Goal: Task Accomplishment & Management: Complete application form

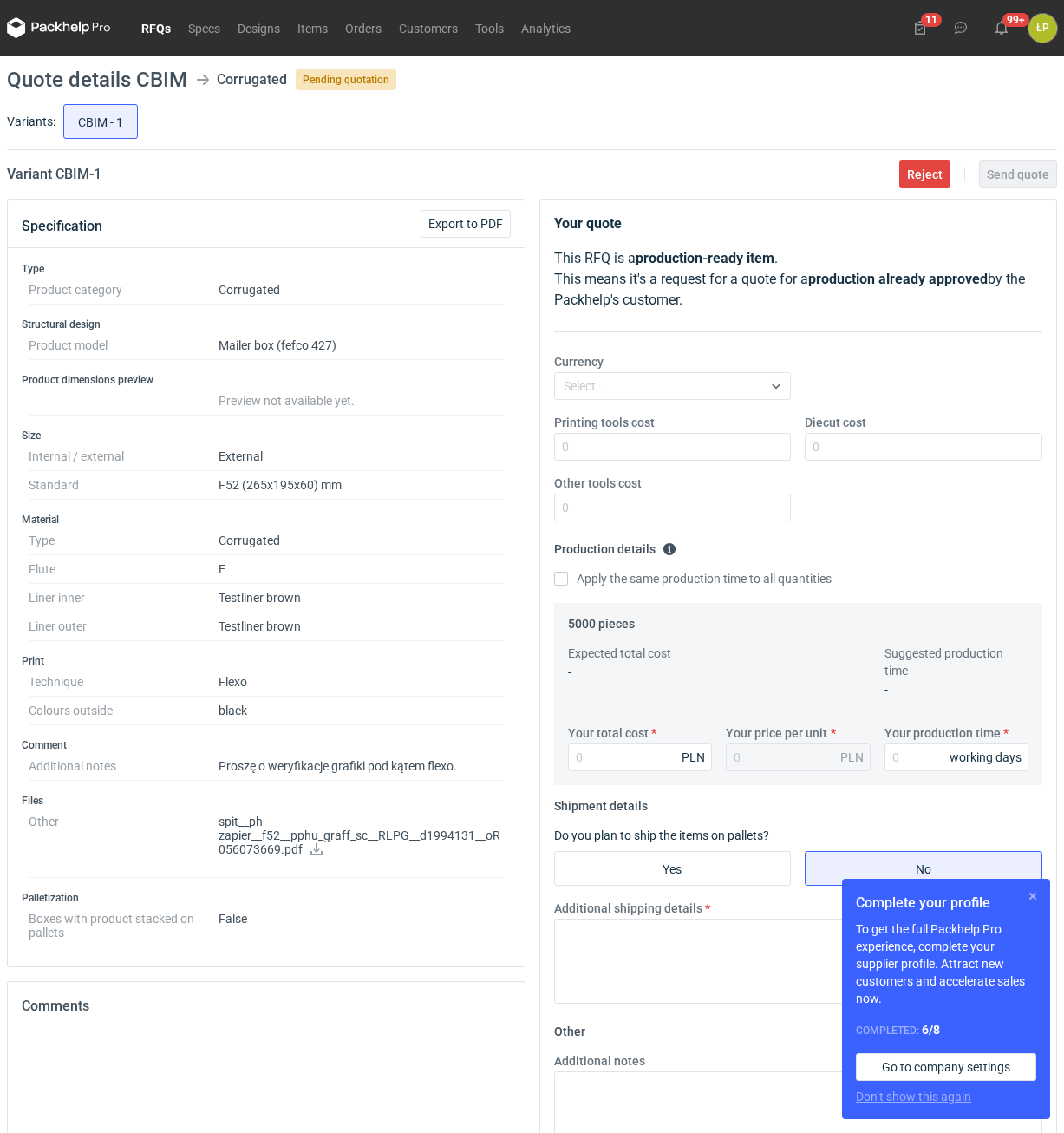
click at [1035, 896] on button "button" at bounding box center [1033, 896] width 21 height 21
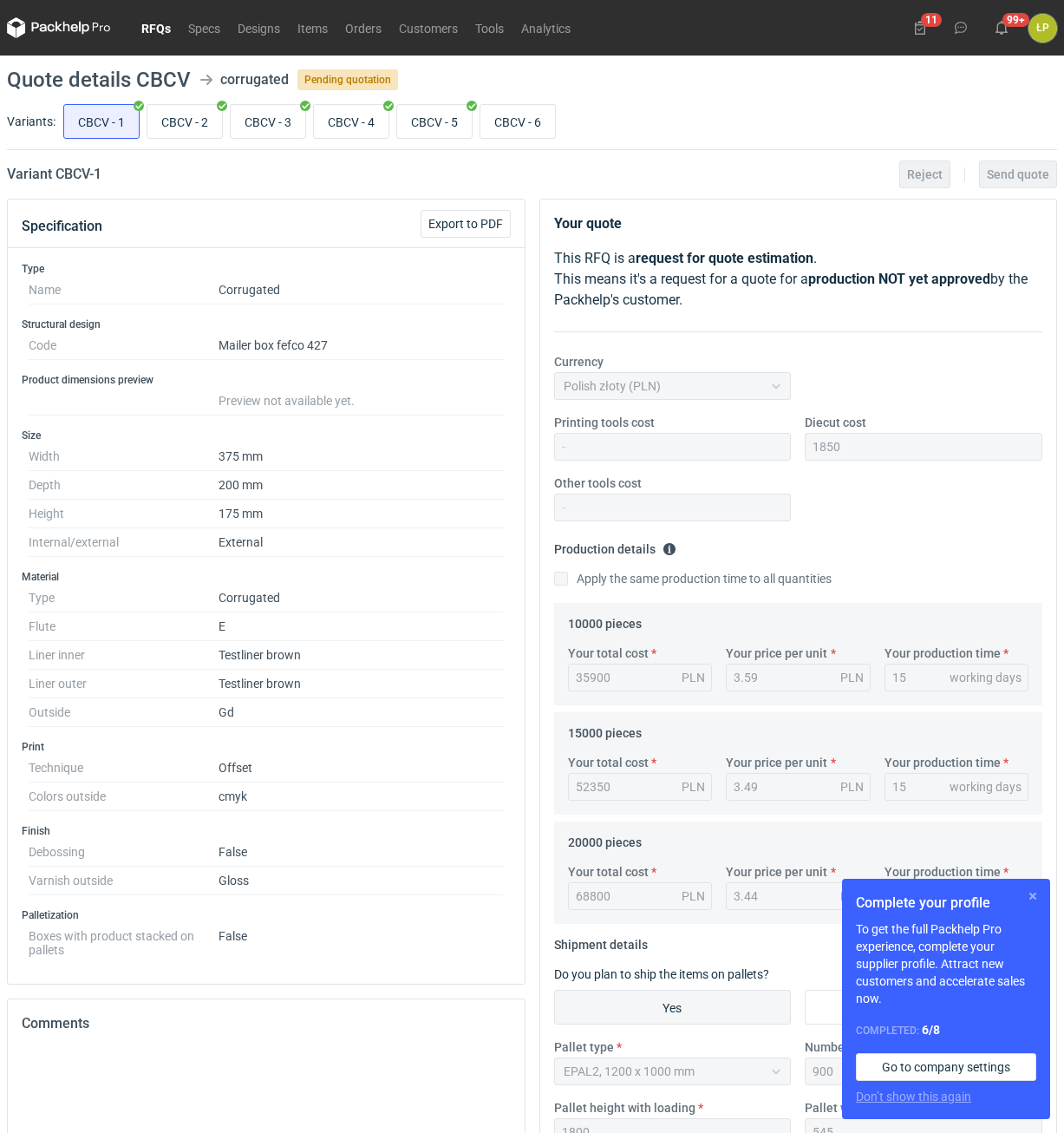
click at [1033, 896] on button "button" at bounding box center [1033, 896] width 21 height 21
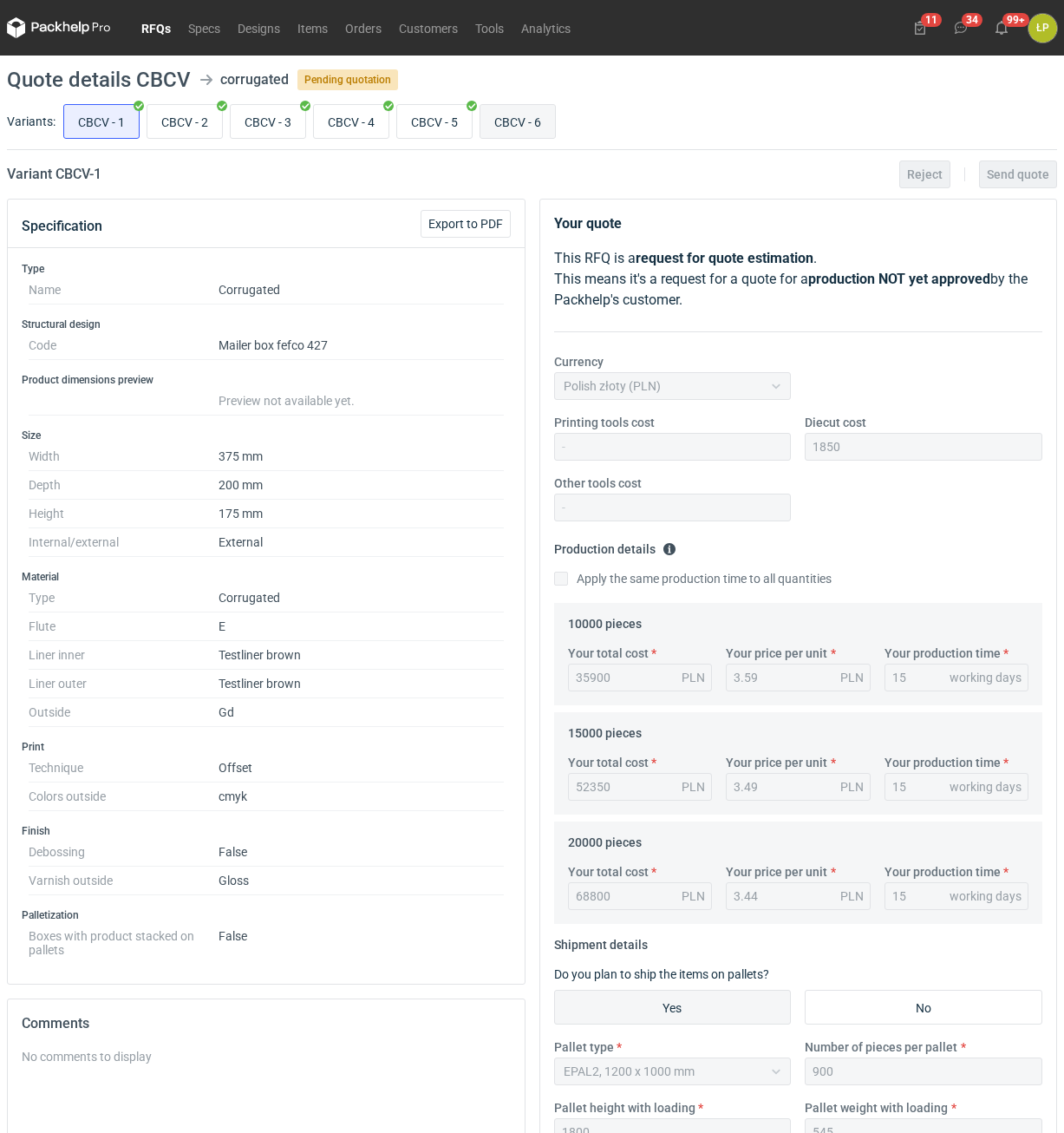
click at [536, 129] on input "CBCV - 6" at bounding box center [518, 122] width 75 height 33
radio input "true"
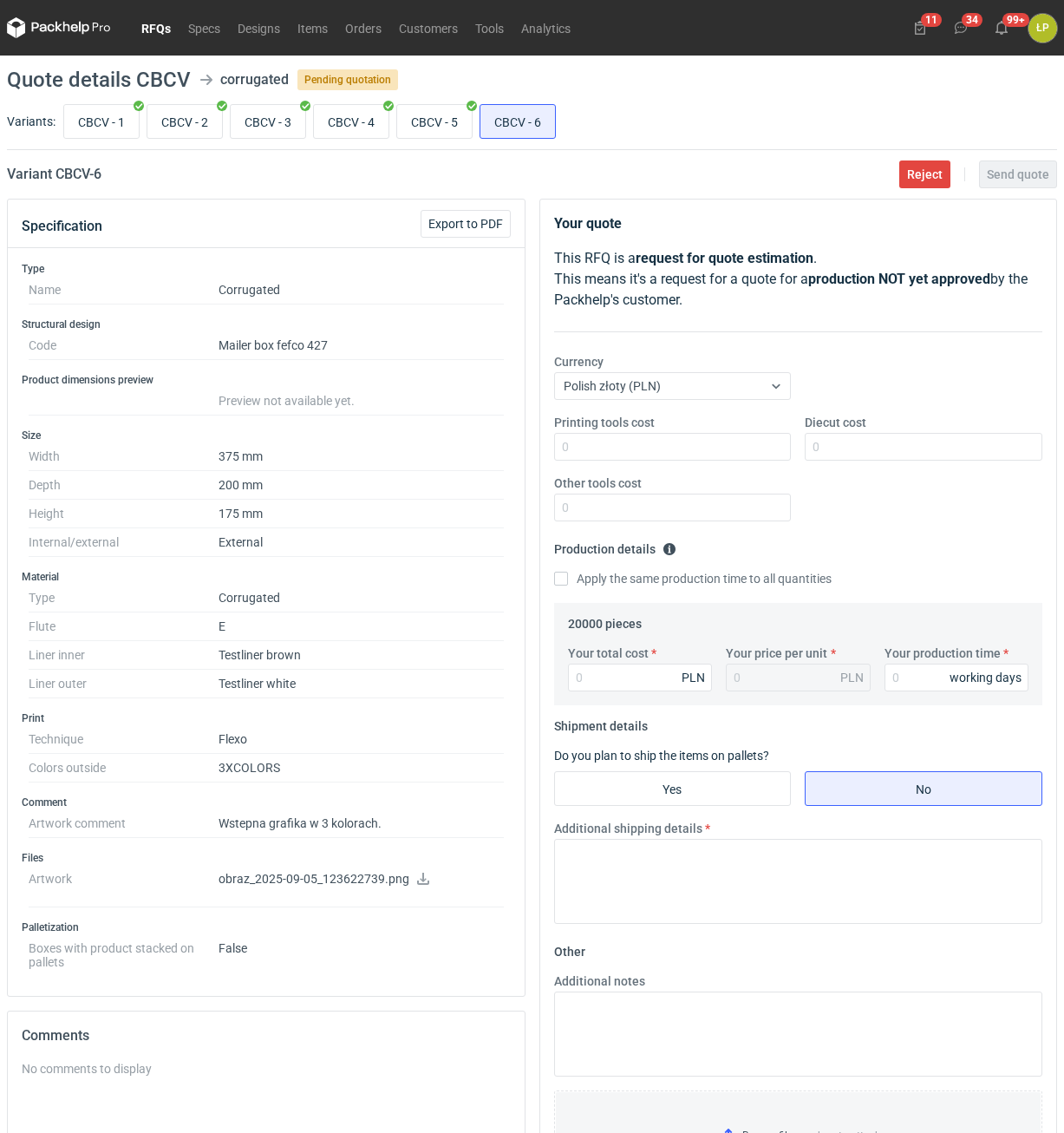
click at [418, 882] on icon at bounding box center [423, 879] width 12 height 12
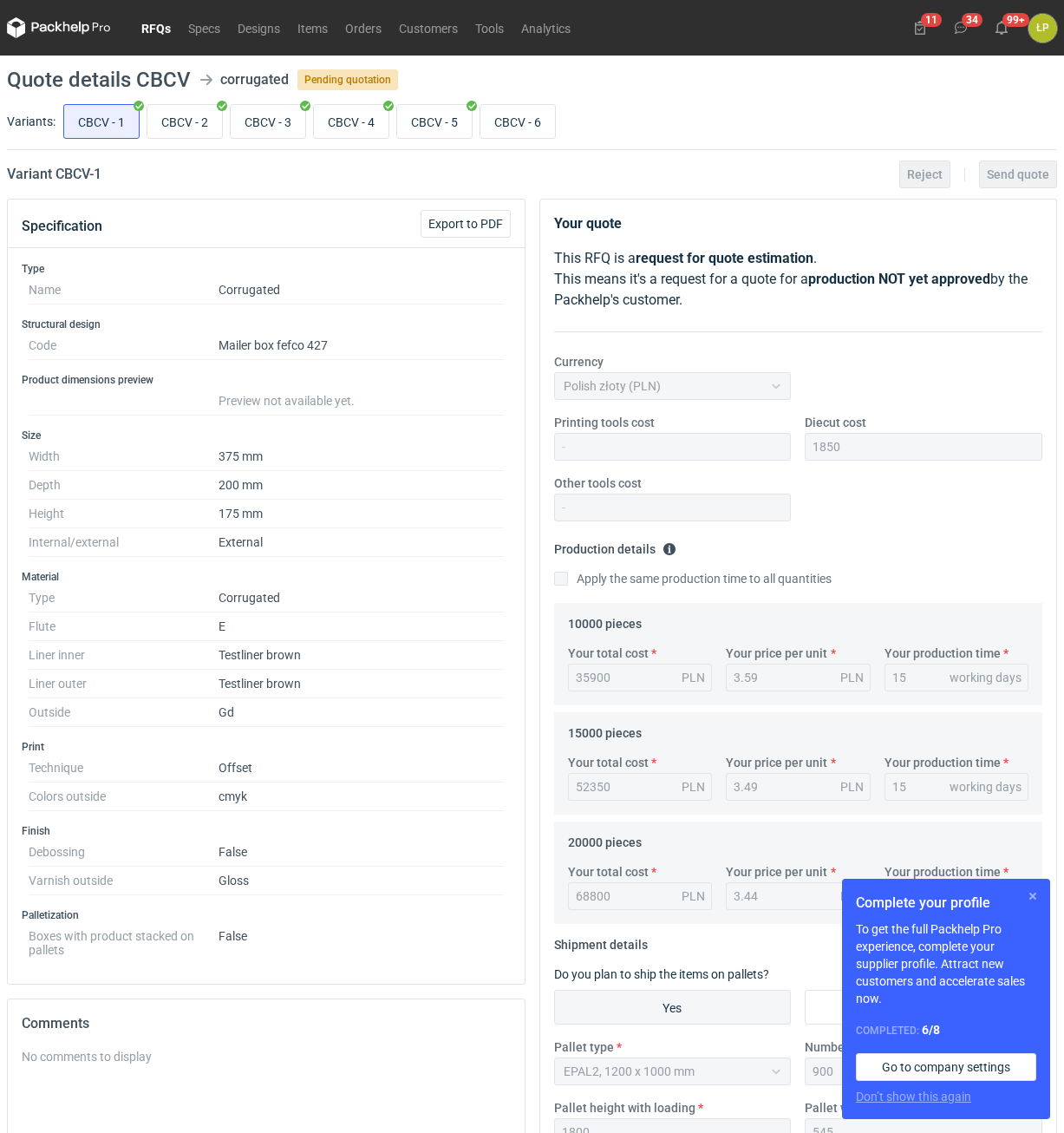
click at [1031, 890] on button "button" at bounding box center [1033, 896] width 21 height 21
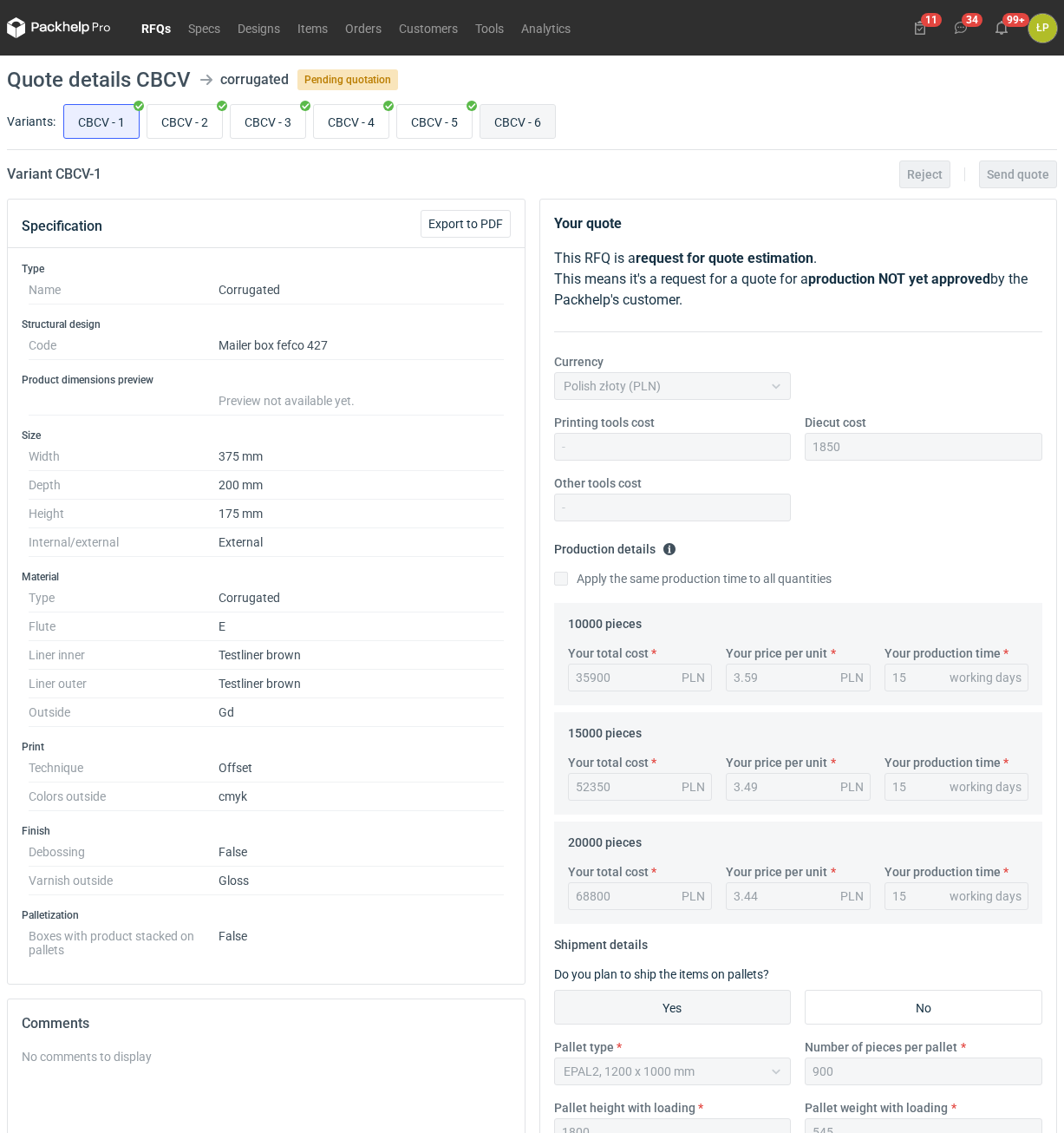
click at [527, 121] on input "CBCV - 6" at bounding box center [518, 122] width 75 height 33
radio input "true"
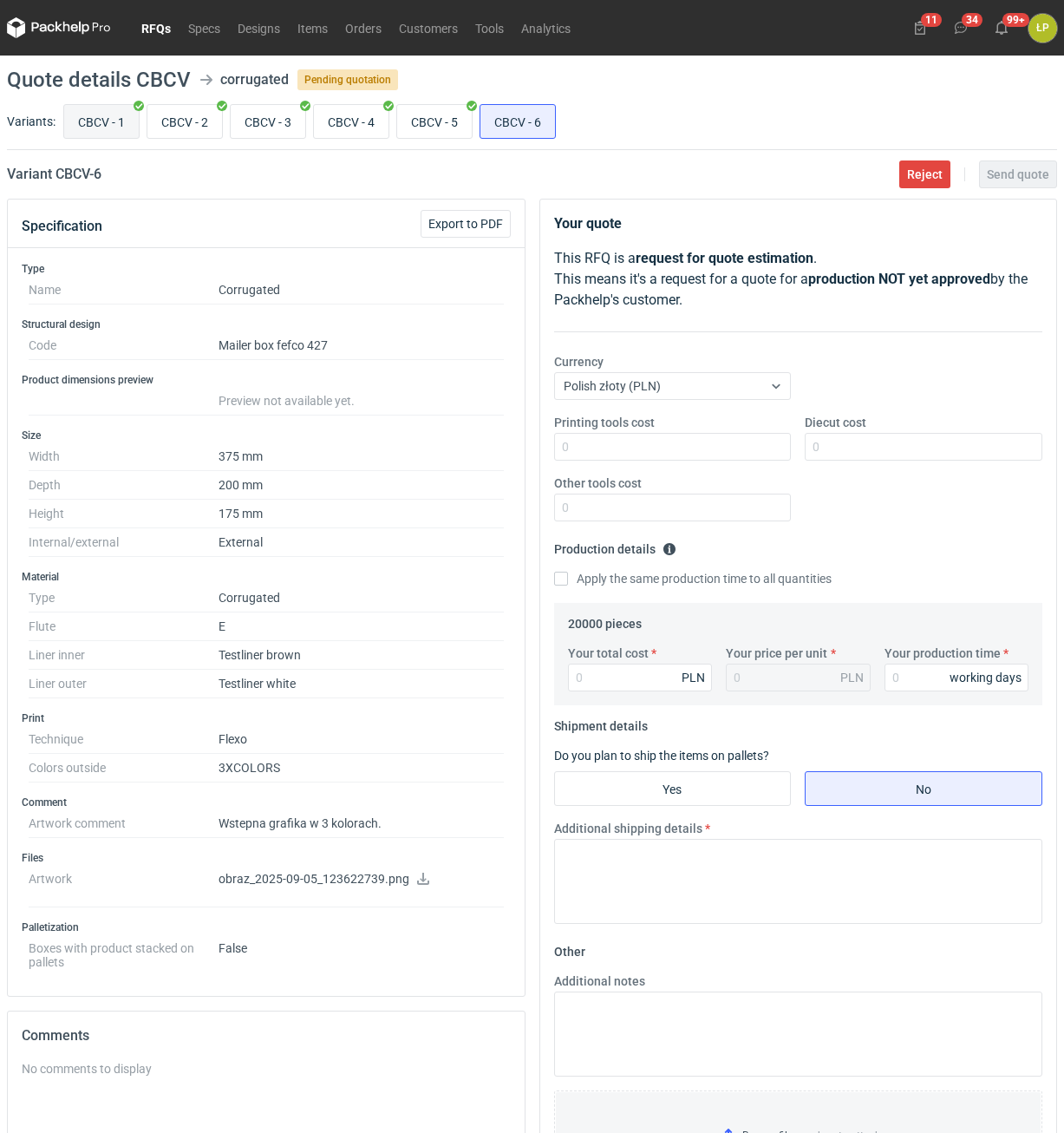
click at [100, 123] on input "CBCV - 1" at bounding box center [102, 122] width 75 height 33
radio input "true"
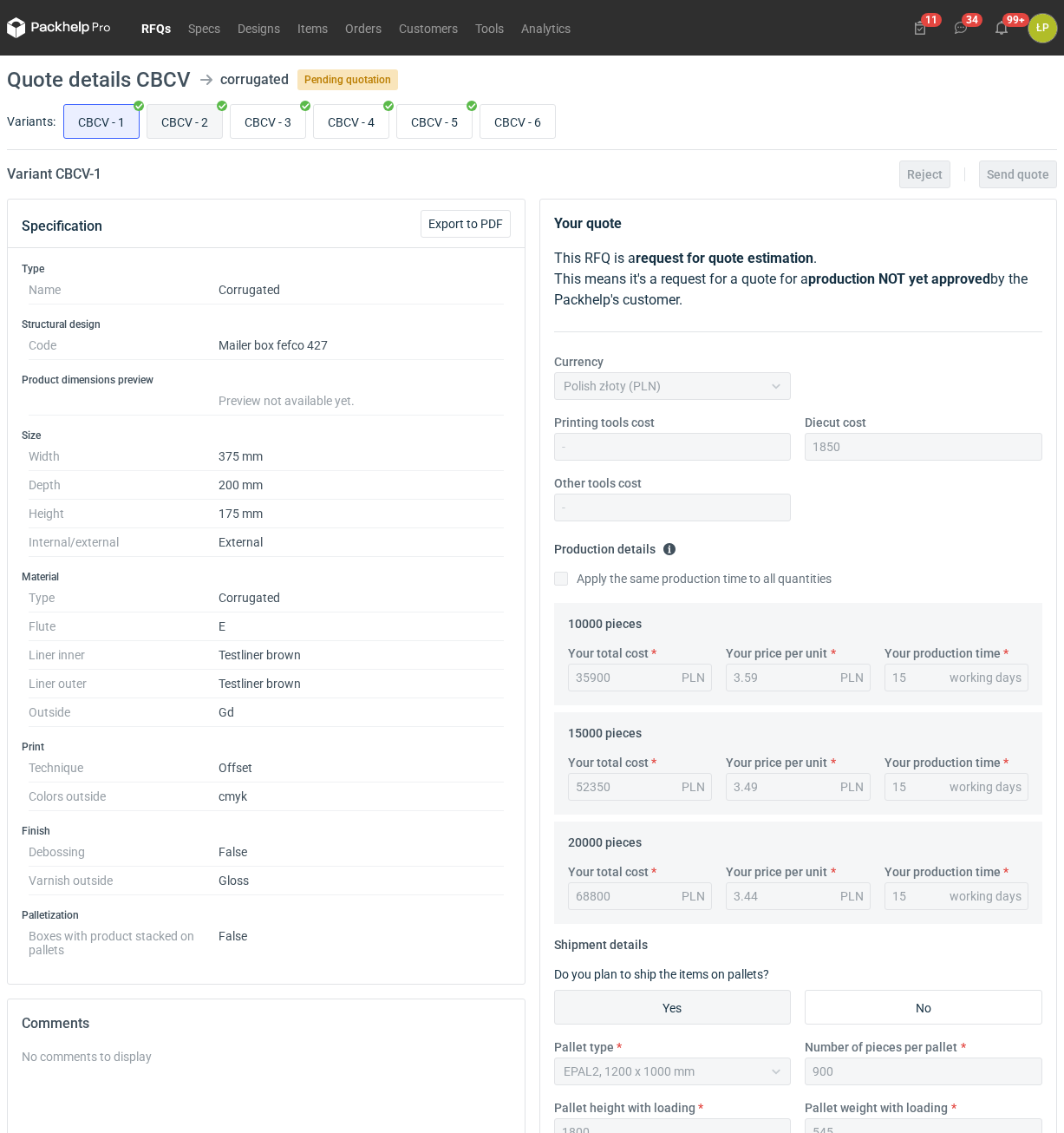
click at [200, 124] on input "CBCV - 2" at bounding box center [185, 122] width 75 height 33
radio input "true"
click at [532, 119] on input "CBCV - 6" at bounding box center [518, 122] width 75 height 33
radio input "true"
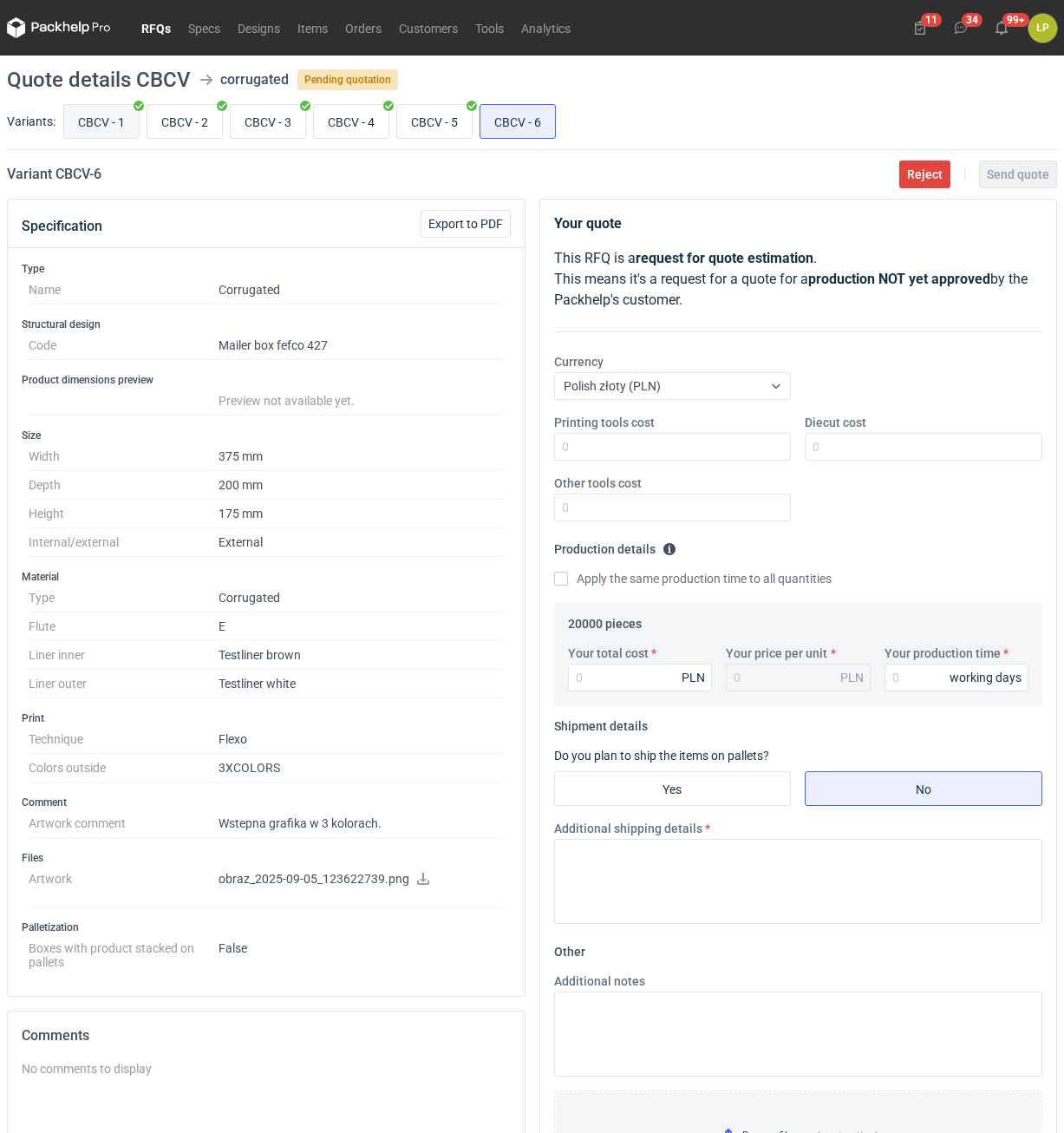
click at [71, 122] on input "CBCV - 1" at bounding box center [102, 122] width 75 height 33
radio input "true"
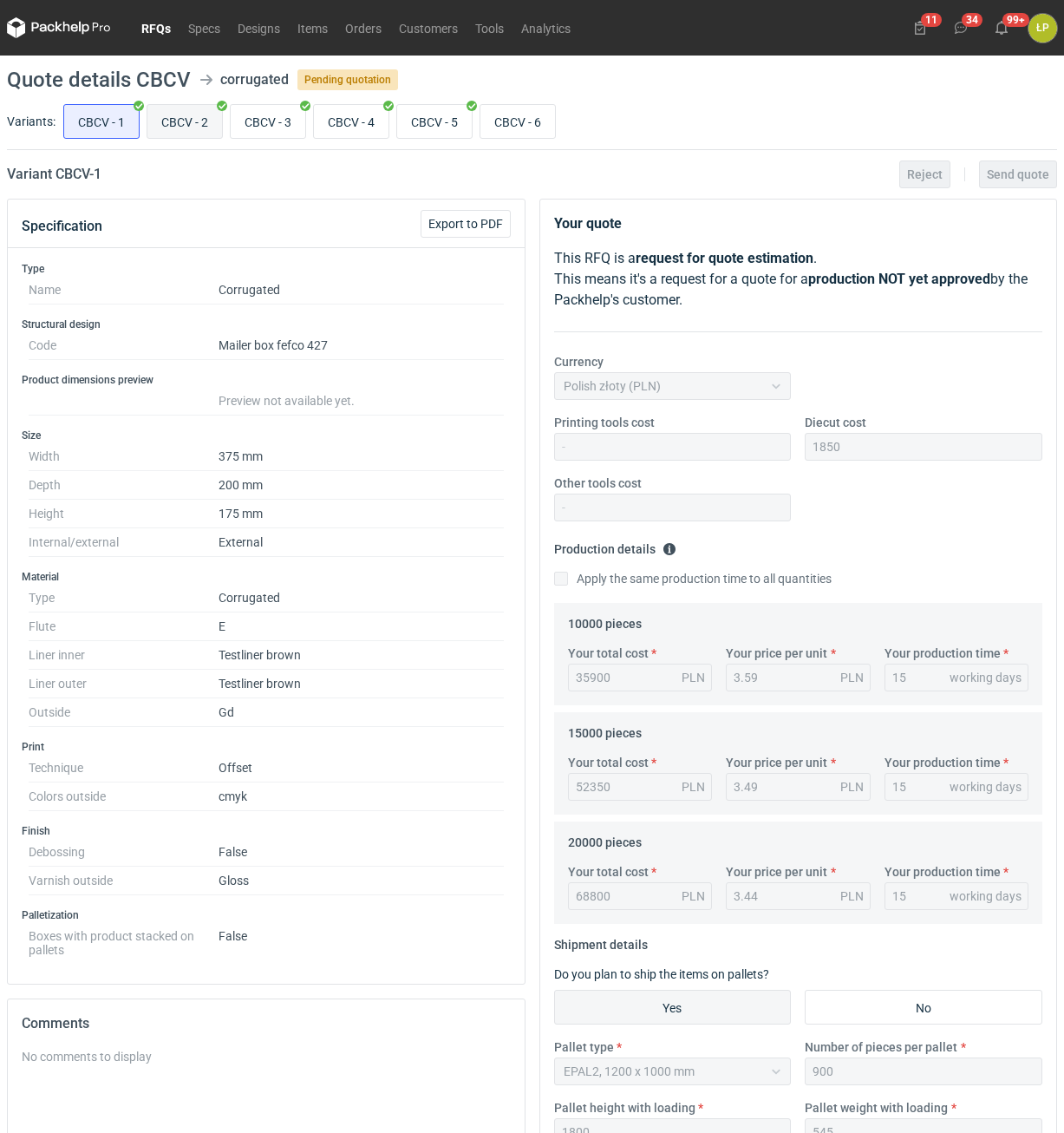
click at [162, 126] on input "CBCV - 2" at bounding box center [185, 122] width 75 height 33
radio input "true"
click at [267, 126] on input "CBCV - 3" at bounding box center [268, 122] width 75 height 33
radio input "true"
click at [346, 125] on input "CBCV - 4" at bounding box center [351, 122] width 75 height 33
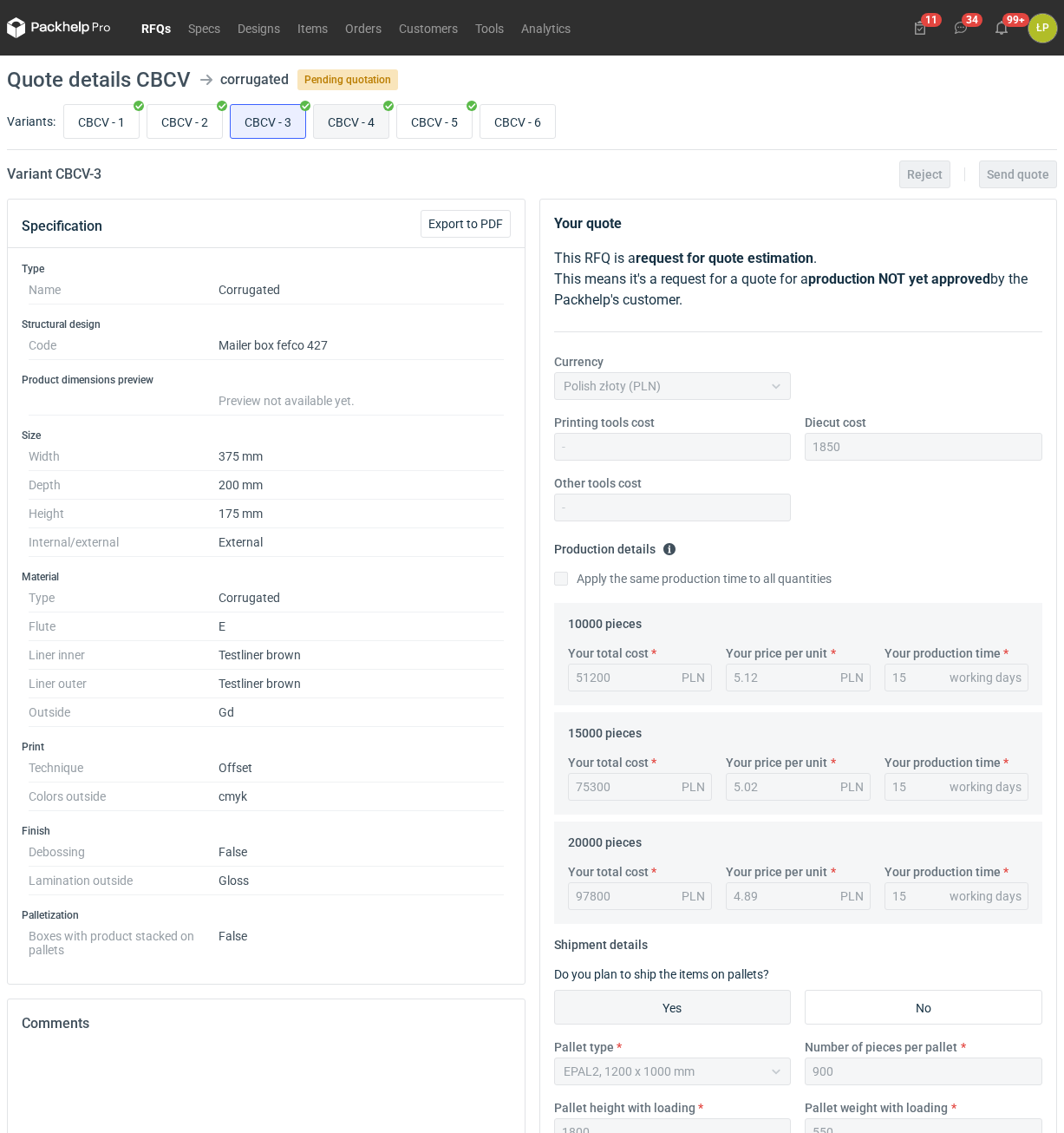
radio input "true"
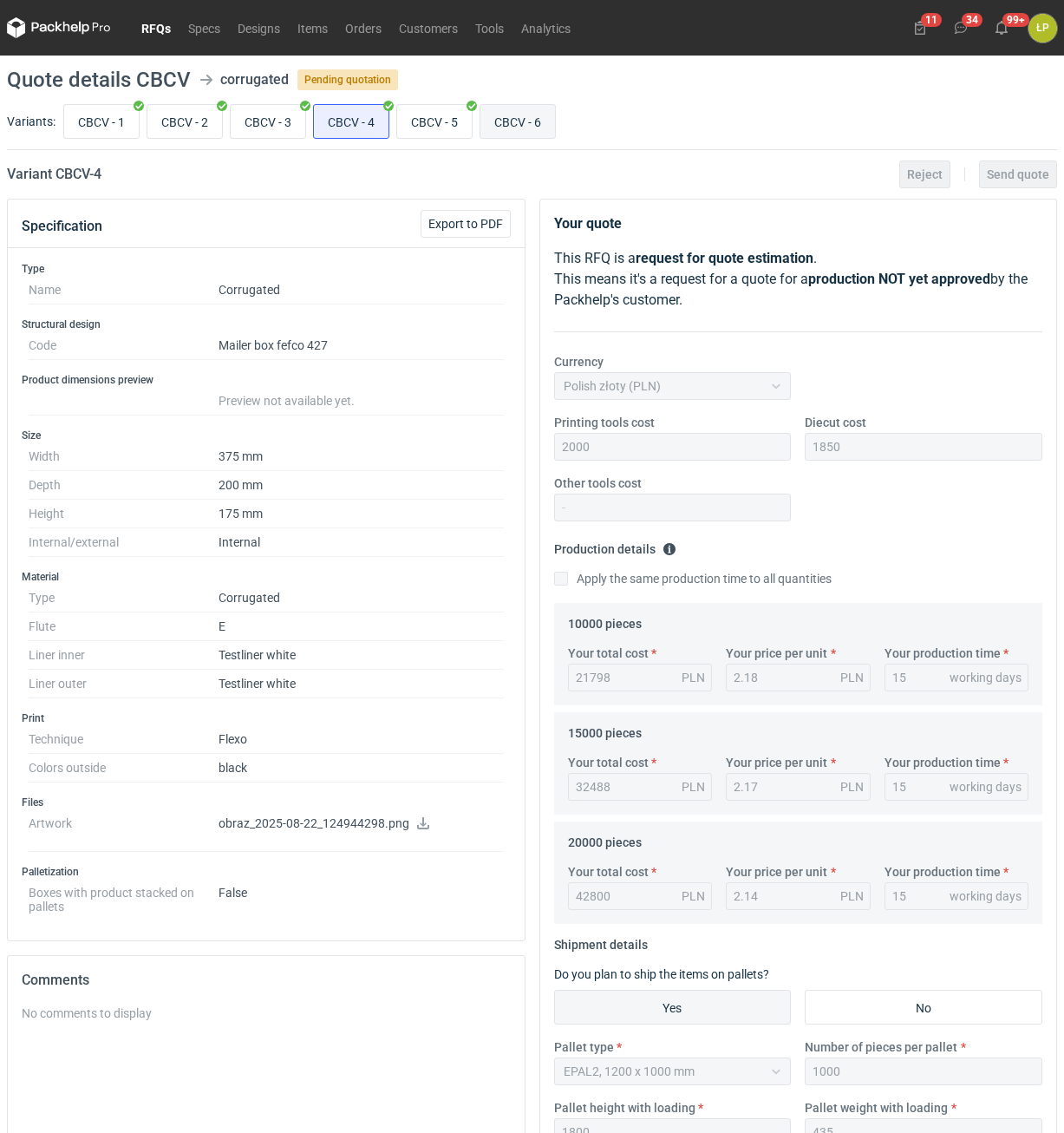
click at [504, 124] on input "CBCV - 6" at bounding box center [518, 122] width 75 height 33
radio input "true"
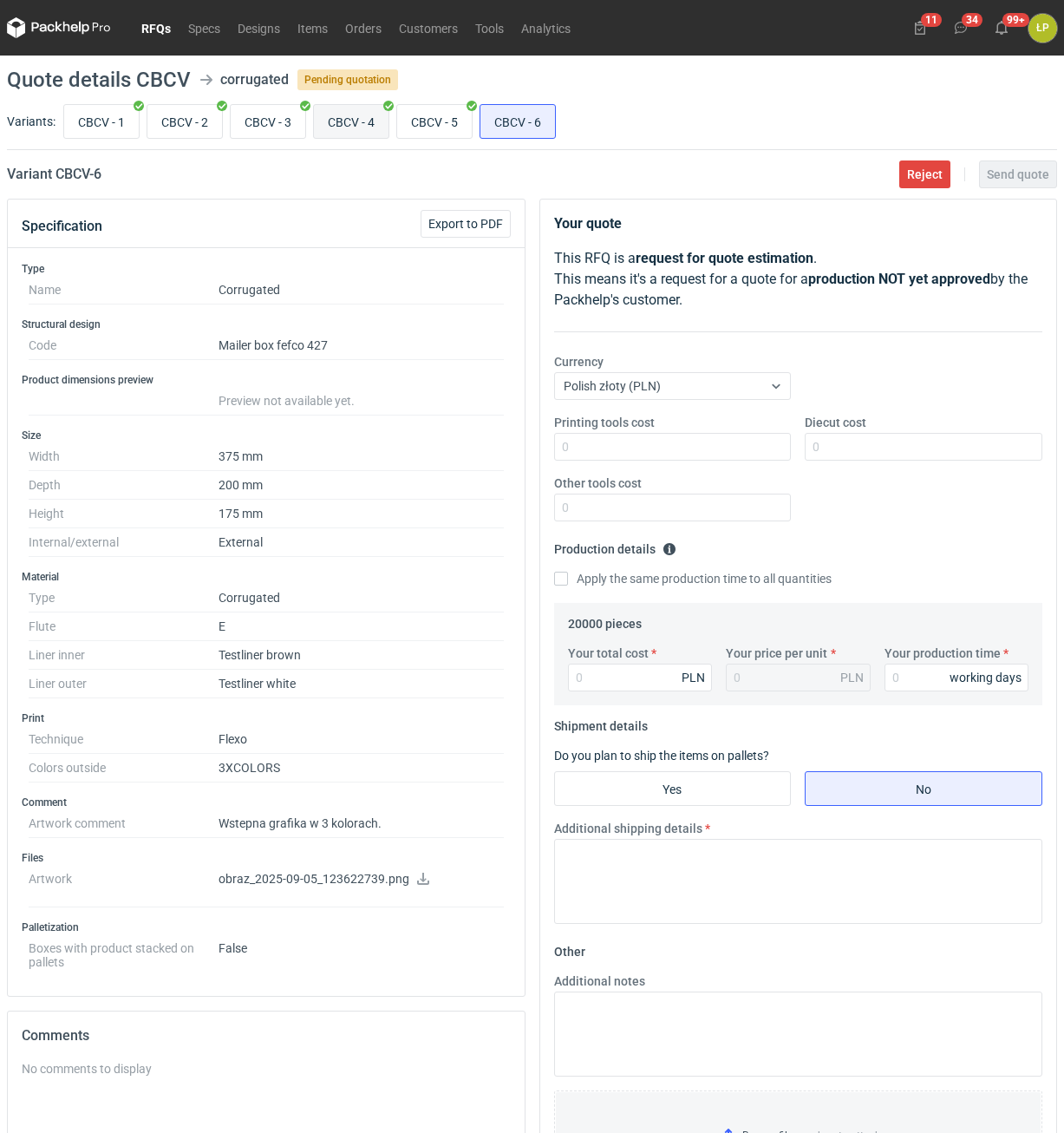
click at [366, 126] on input "CBCV - 4" at bounding box center [351, 122] width 75 height 33
radio input "true"
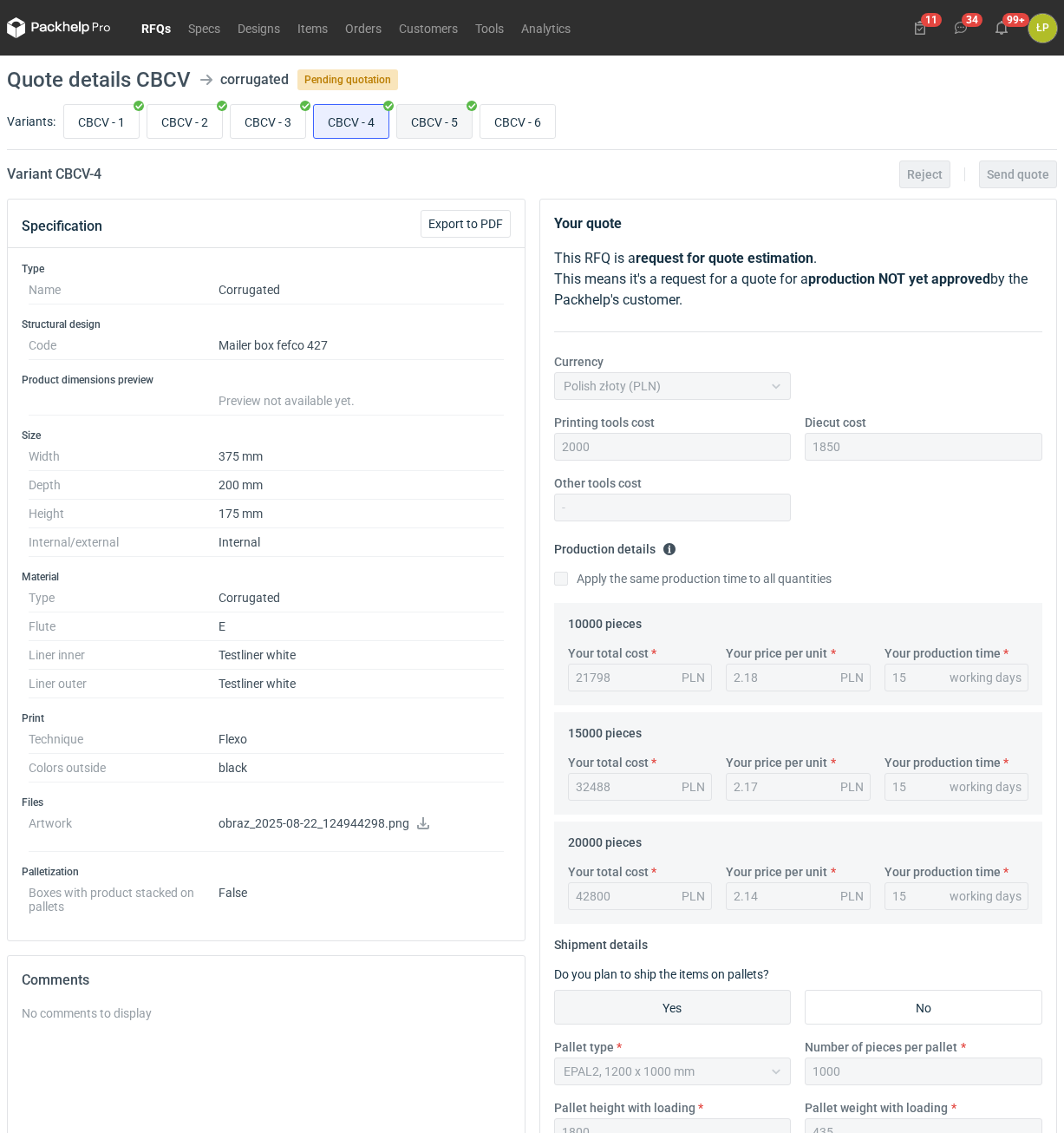
click at [436, 123] on input "CBCV - 5" at bounding box center [435, 122] width 75 height 33
radio input "true"
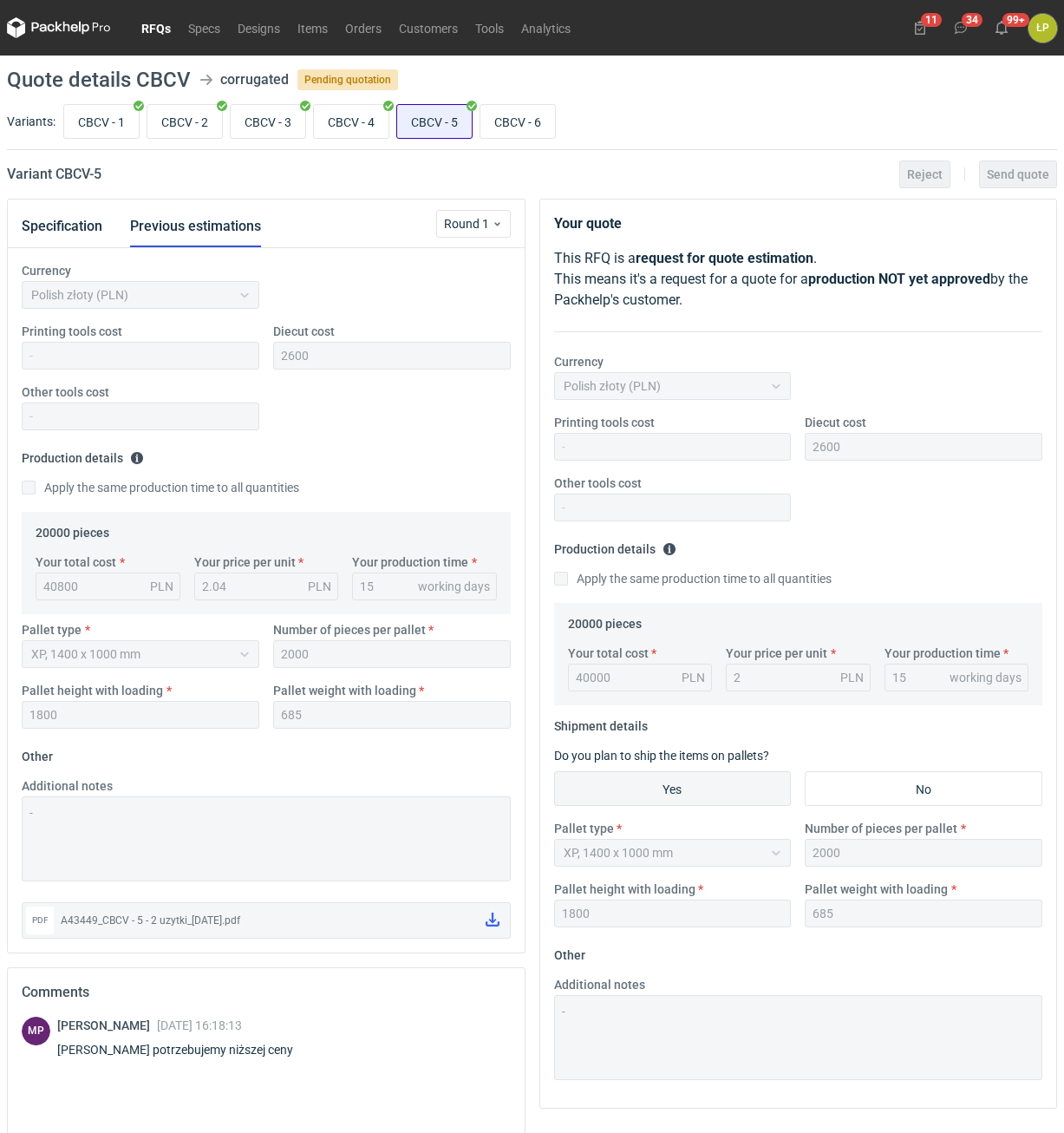
click at [427, 123] on input "CBCV - 5" at bounding box center [435, 122] width 75 height 33
click at [77, 221] on button "Specification" at bounding box center [62, 227] width 81 height 42
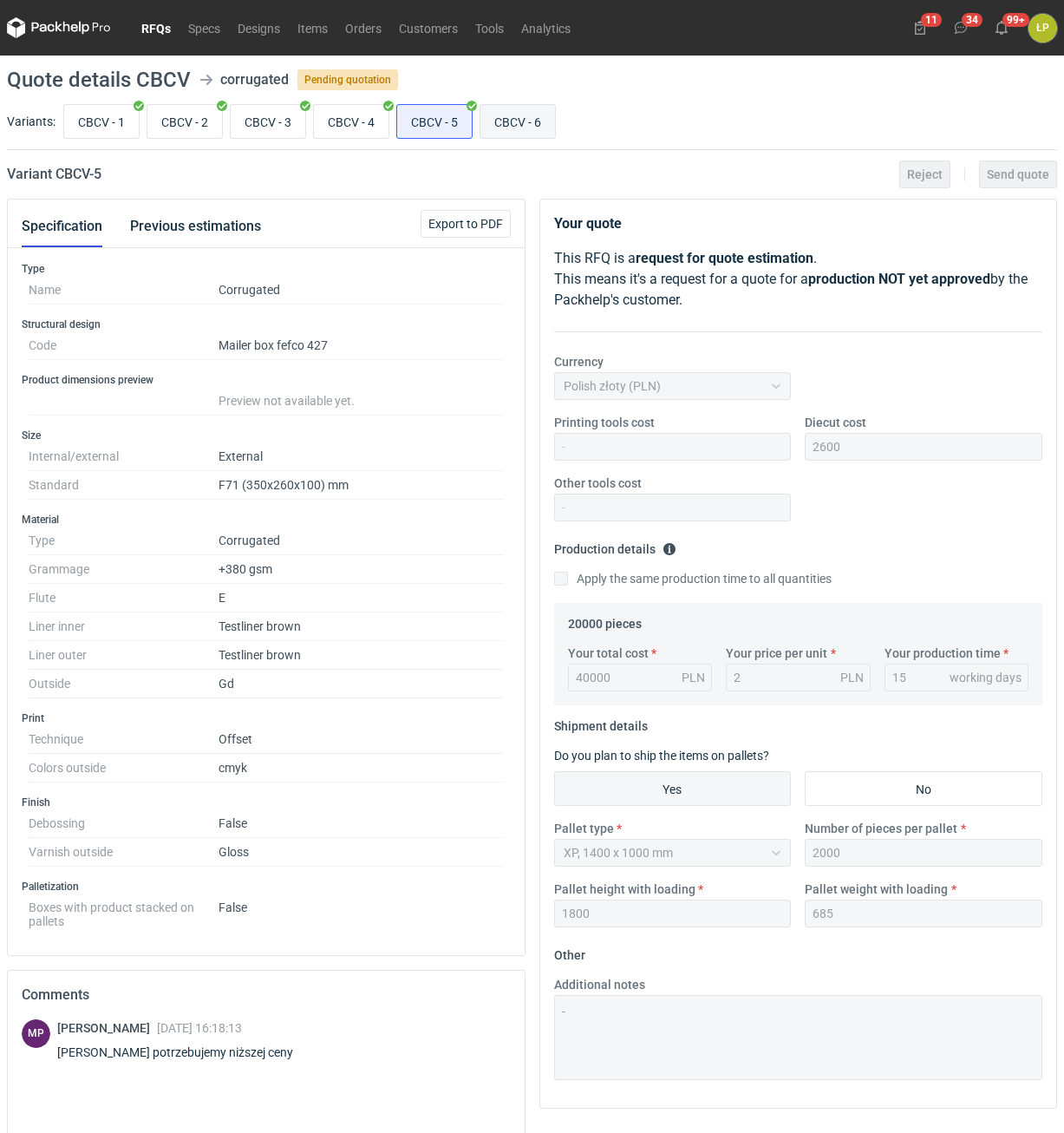
click at [520, 124] on input "CBCV - 6" at bounding box center [518, 122] width 75 height 33
radio input "true"
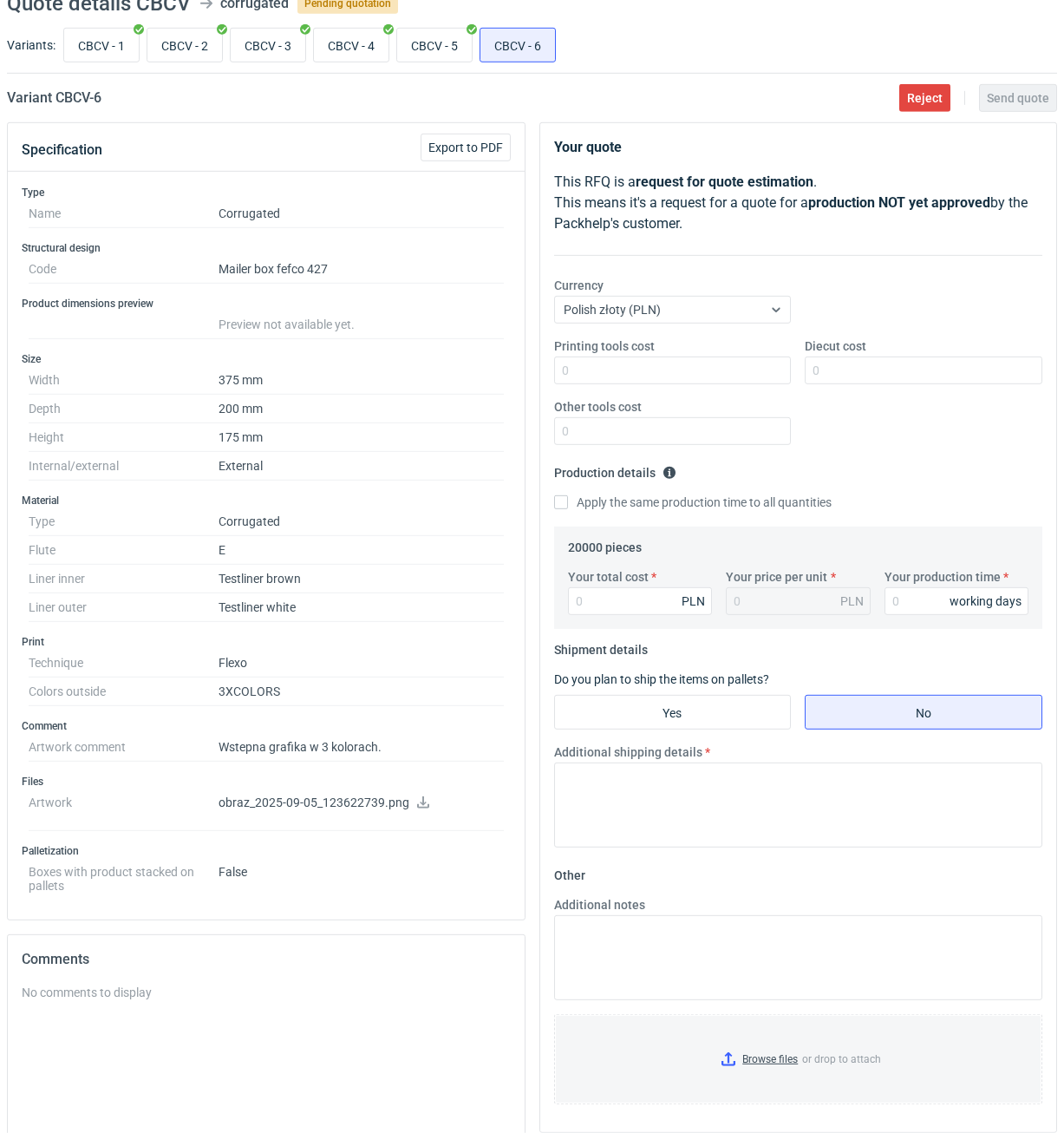
scroll to position [147, 0]
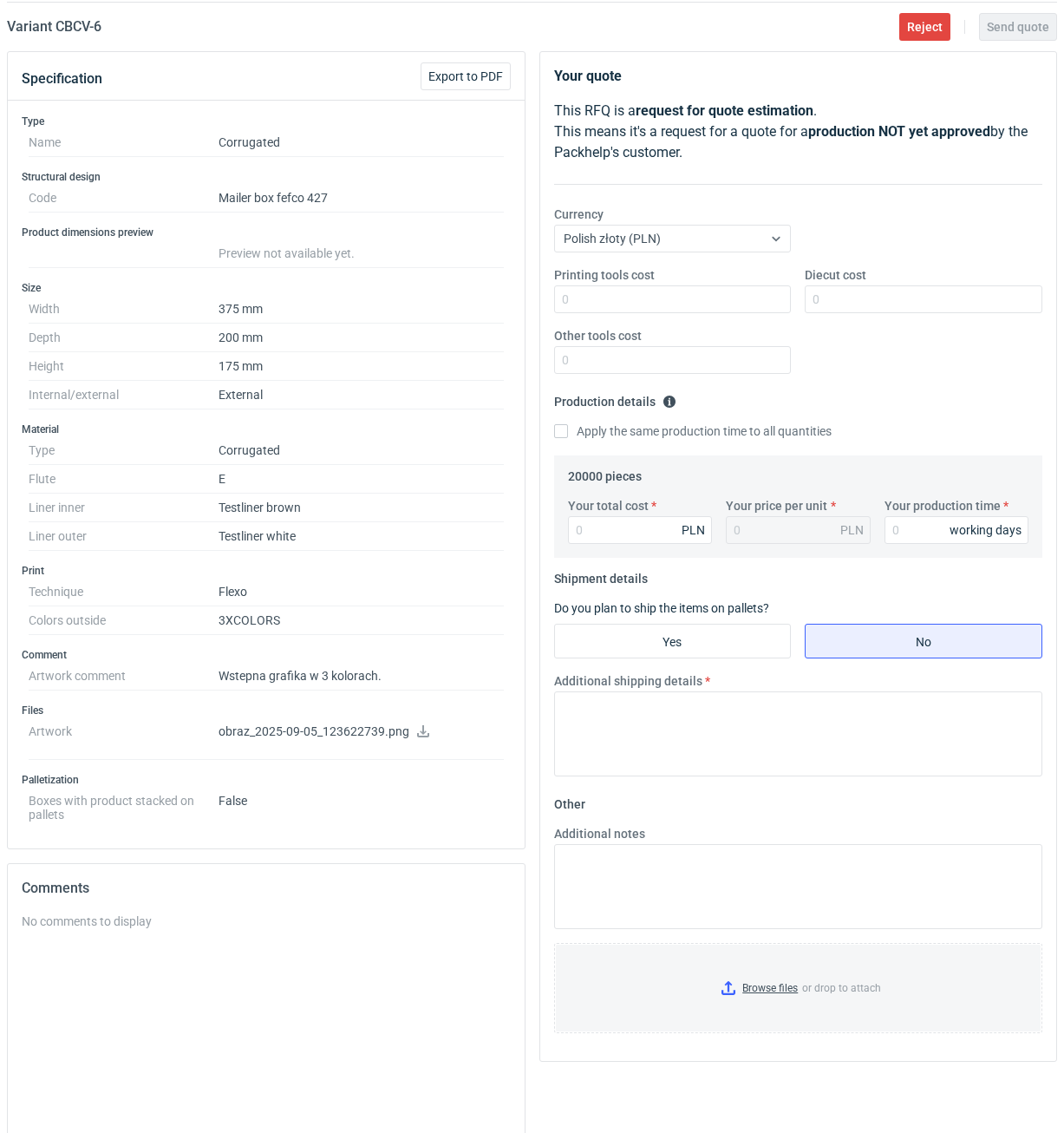
click at [418, 728] on icon at bounding box center [423, 731] width 14 height 12
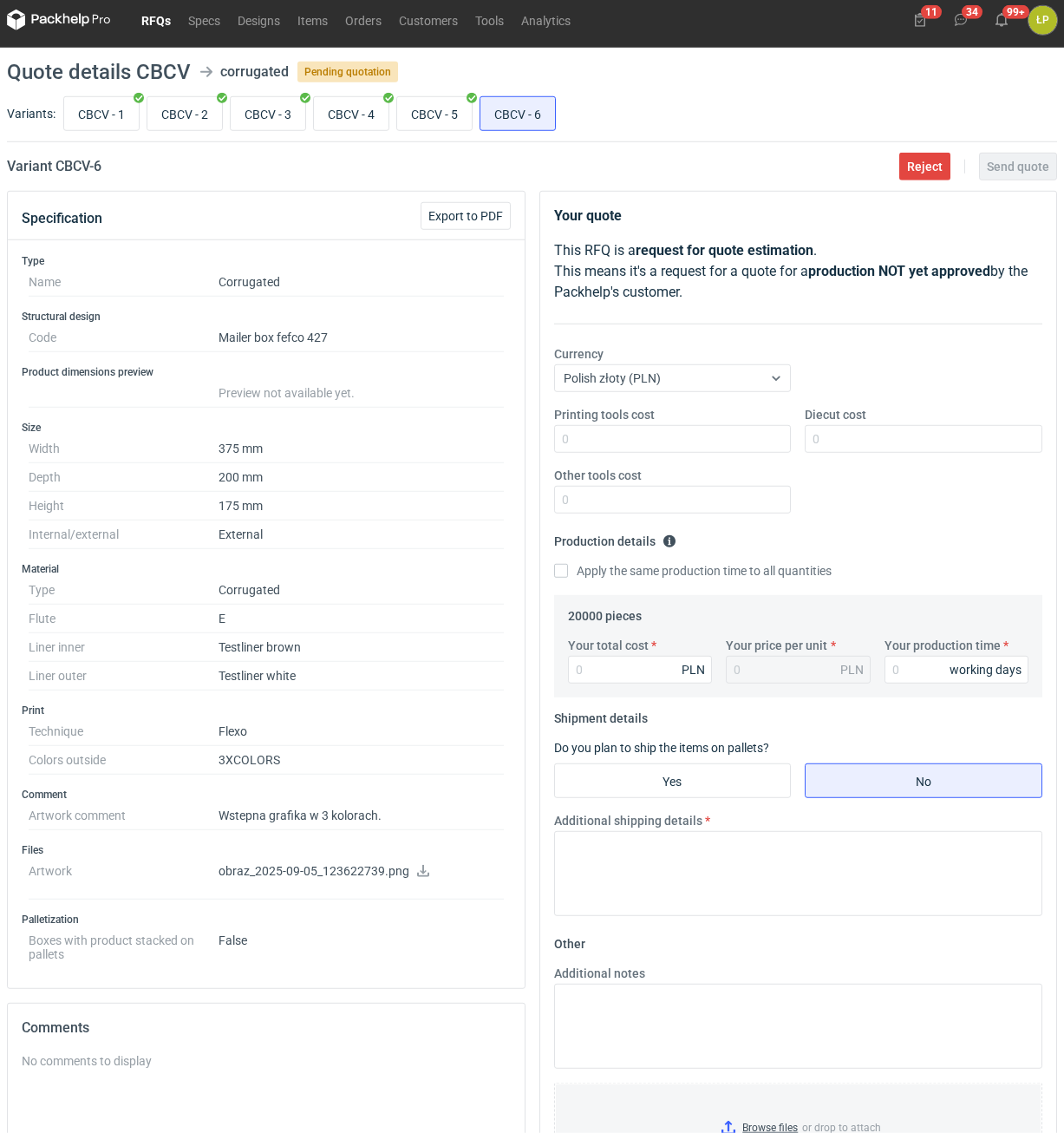
scroll to position [0, 0]
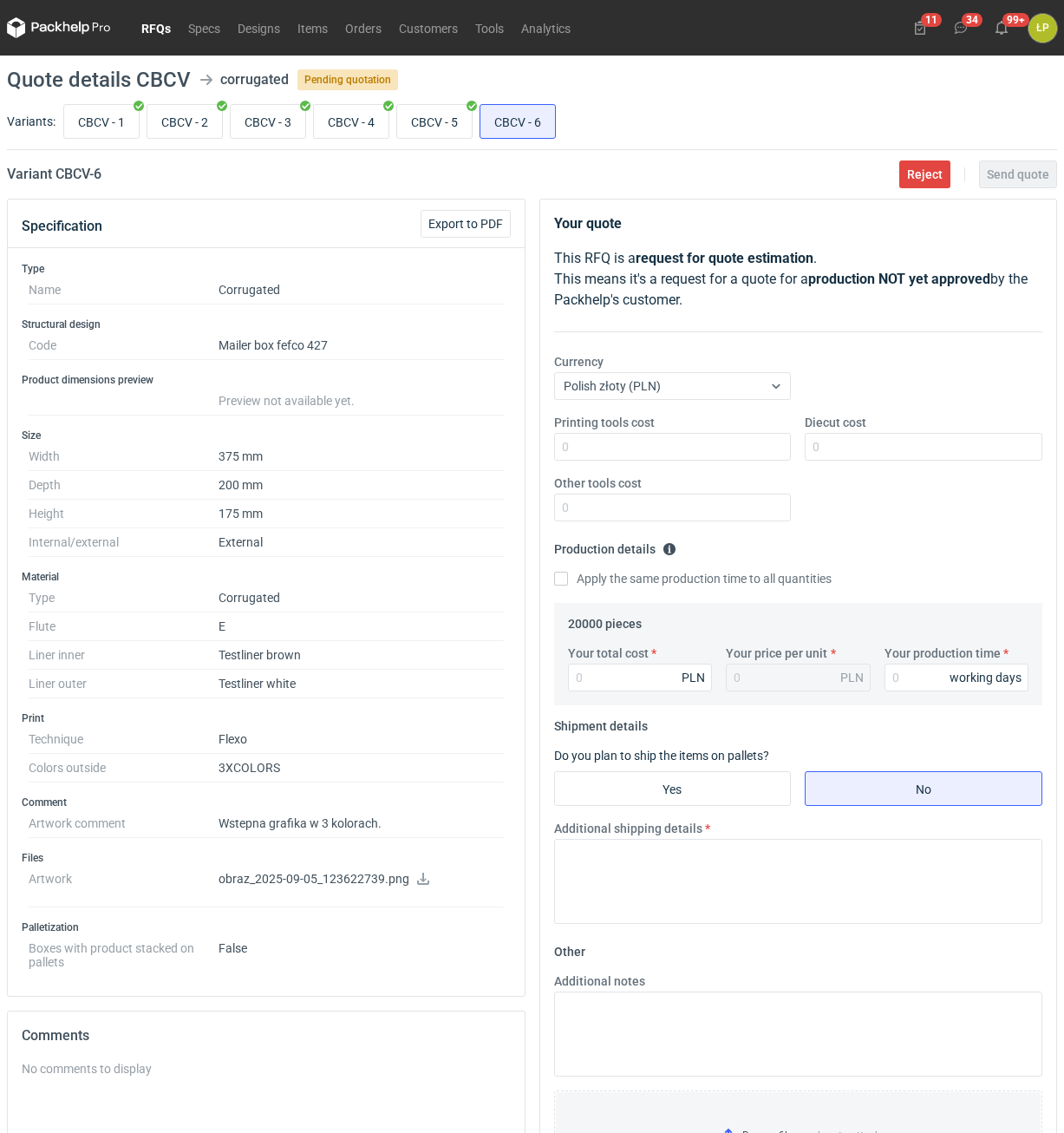
click at [63, 169] on h2 "Variant CBCV - 6" at bounding box center [54, 174] width 94 height 21
copy h2 "CBCV"
click at [193, 135] on input "CBCV - 2" at bounding box center [185, 122] width 75 height 33
radio input "true"
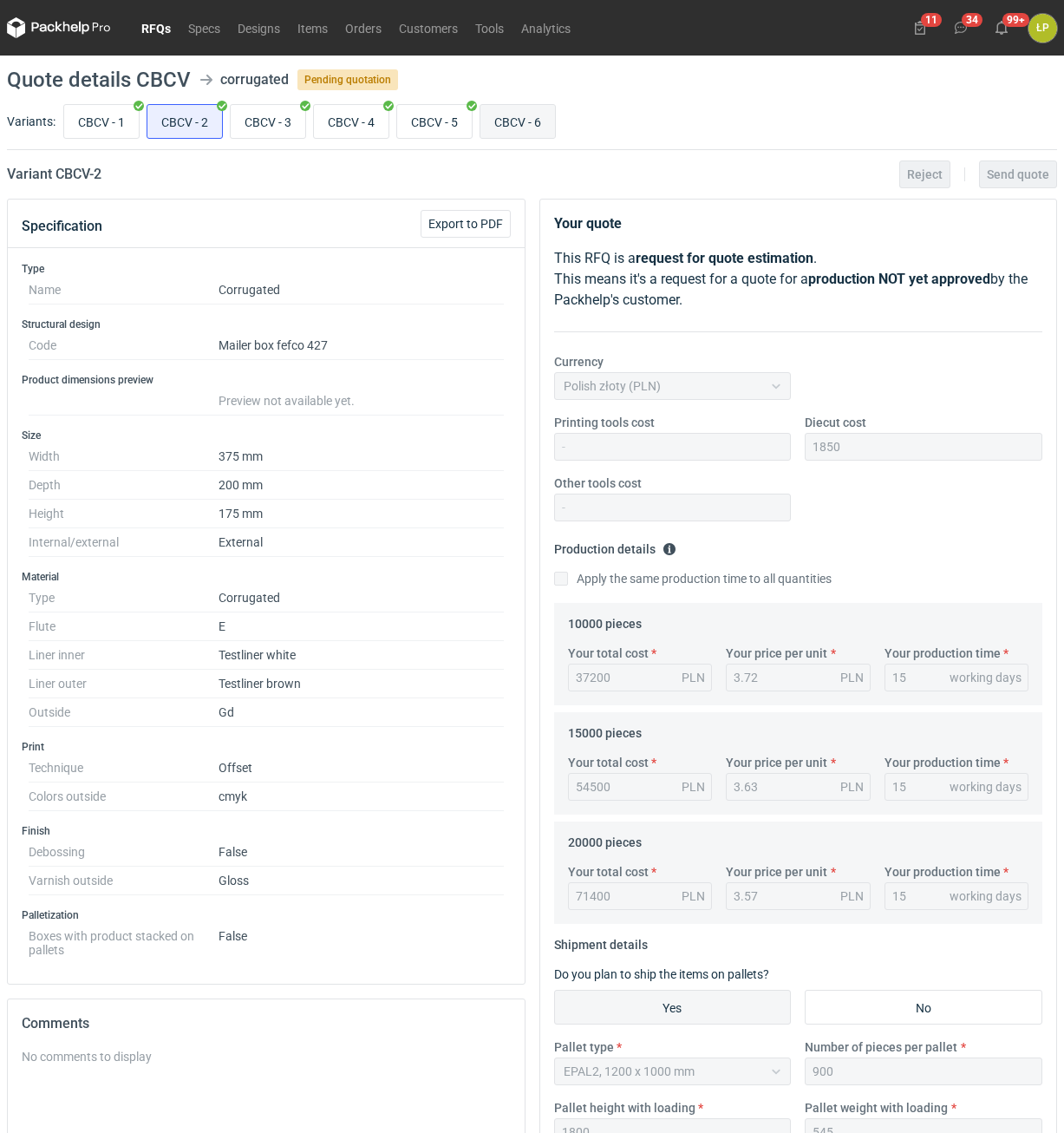
click at [523, 130] on input "CBCV - 6" at bounding box center [518, 122] width 75 height 33
radio input "true"
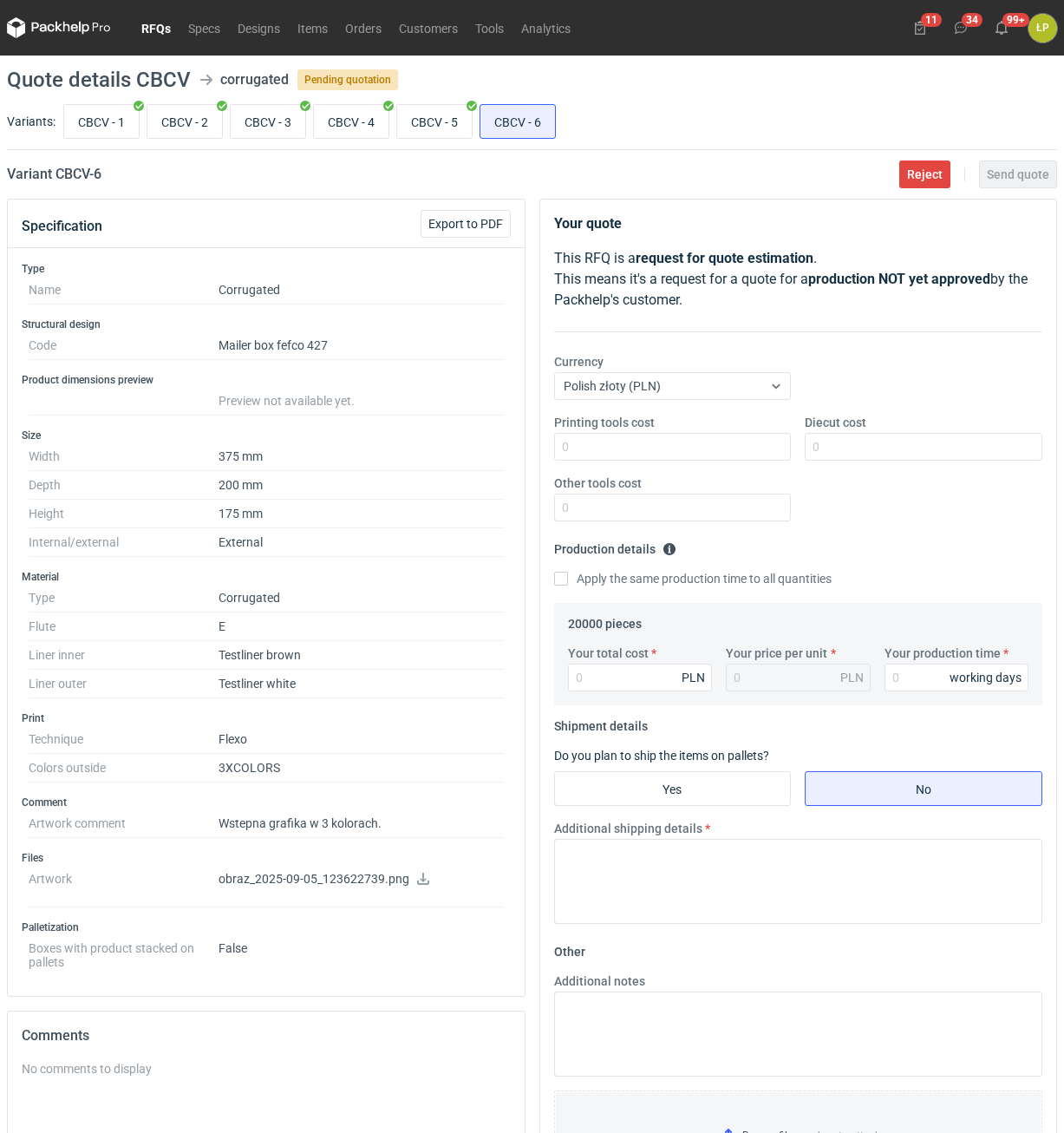
click at [420, 881] on icon at bounding box center [423, 879] width 14 height 12
click at [683, 448] on input "Printing tools cost" at bounding box center [673, 447] width 238 height 27
type input "1850"
click at [887, 452] on input "Diecut cost" at bounding box center [924, 447] width 238 height 27
type input "3"
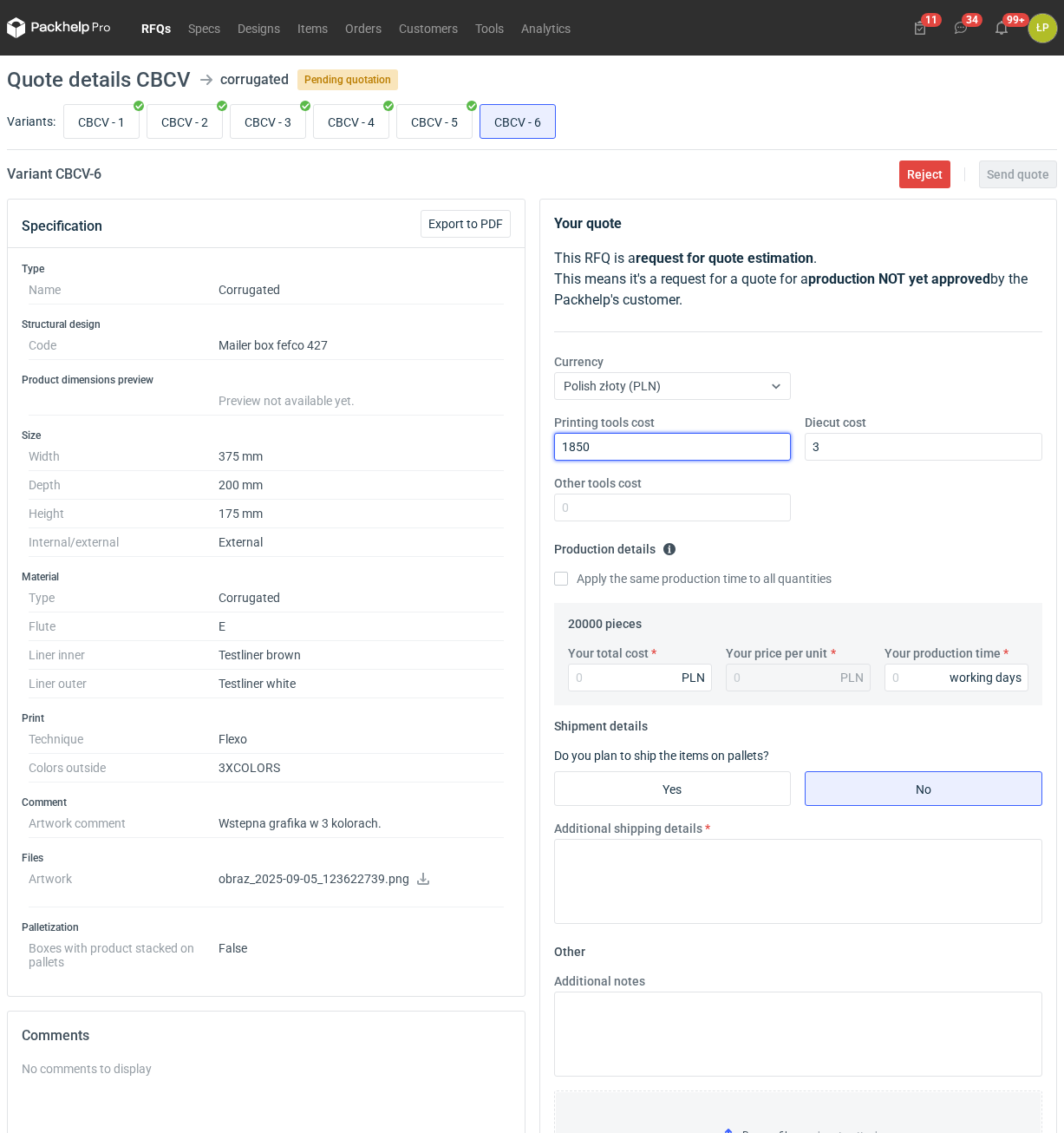
drag, startPoint x: 667, startPoint y: 449, endPoint x: 504, endPoint y: 440, distance: 163.2
click at [554, 440] on input "1850" at bounding box center [673, 447] width 238 height 27
type input "3000"
drag, startPoint x: 828, startPoint y: 448, endPoint x: 796, endPoint y: 445, distance: 32.1
click at [805, 445] on input "3" at bounding box center [924, 447] width 238 height 27
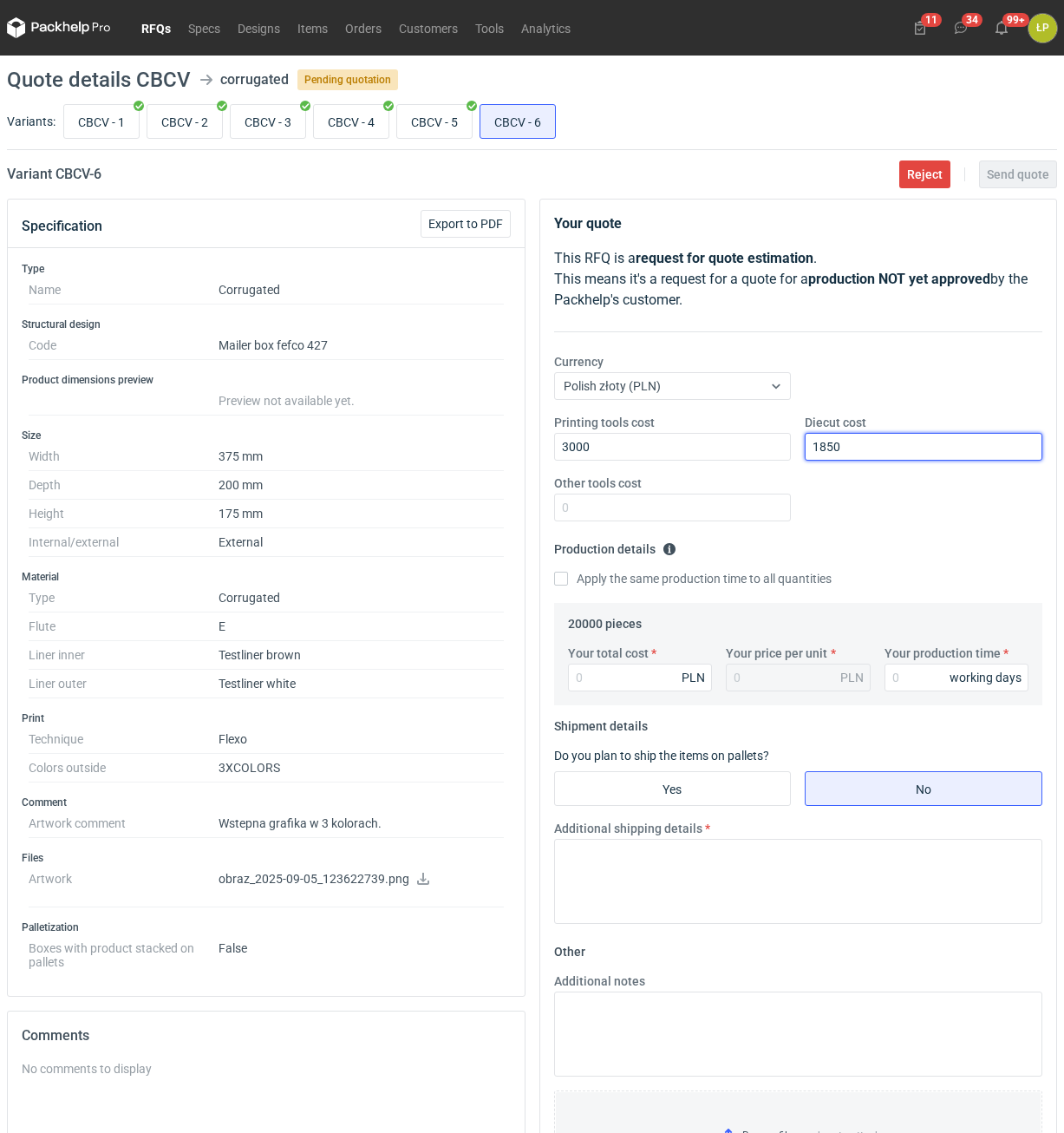
type input "1850"
click at [724, 528] on div "Printing tools cost 3000 Diecut cost 1850 Other tools cost" at bounding box center [799, 474] width 503 height 122
click at [724, 502] on input "Other tools cost" at bounding box center [673, 508] width 238 height 27
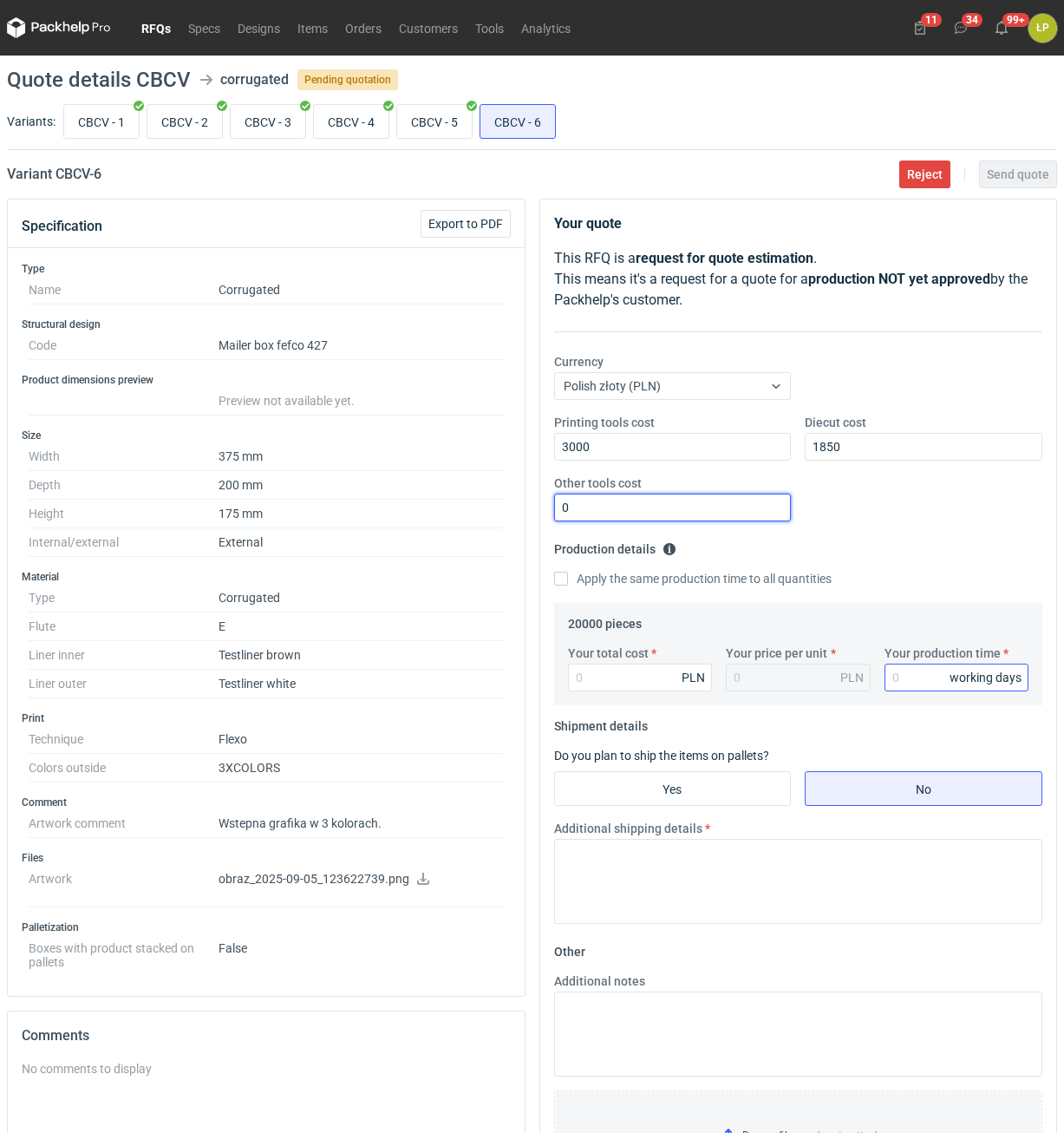
type input "0"
click at [897, 676] on input "Your production time" at bounding box center [957, 677] width 145 height 27
type input "15"
click at [880, 721] on form "Shipment details Do you plan to ship the items on pallets? Yes No Additional sh…" at bounding box center [799, 825] width 489 height 226
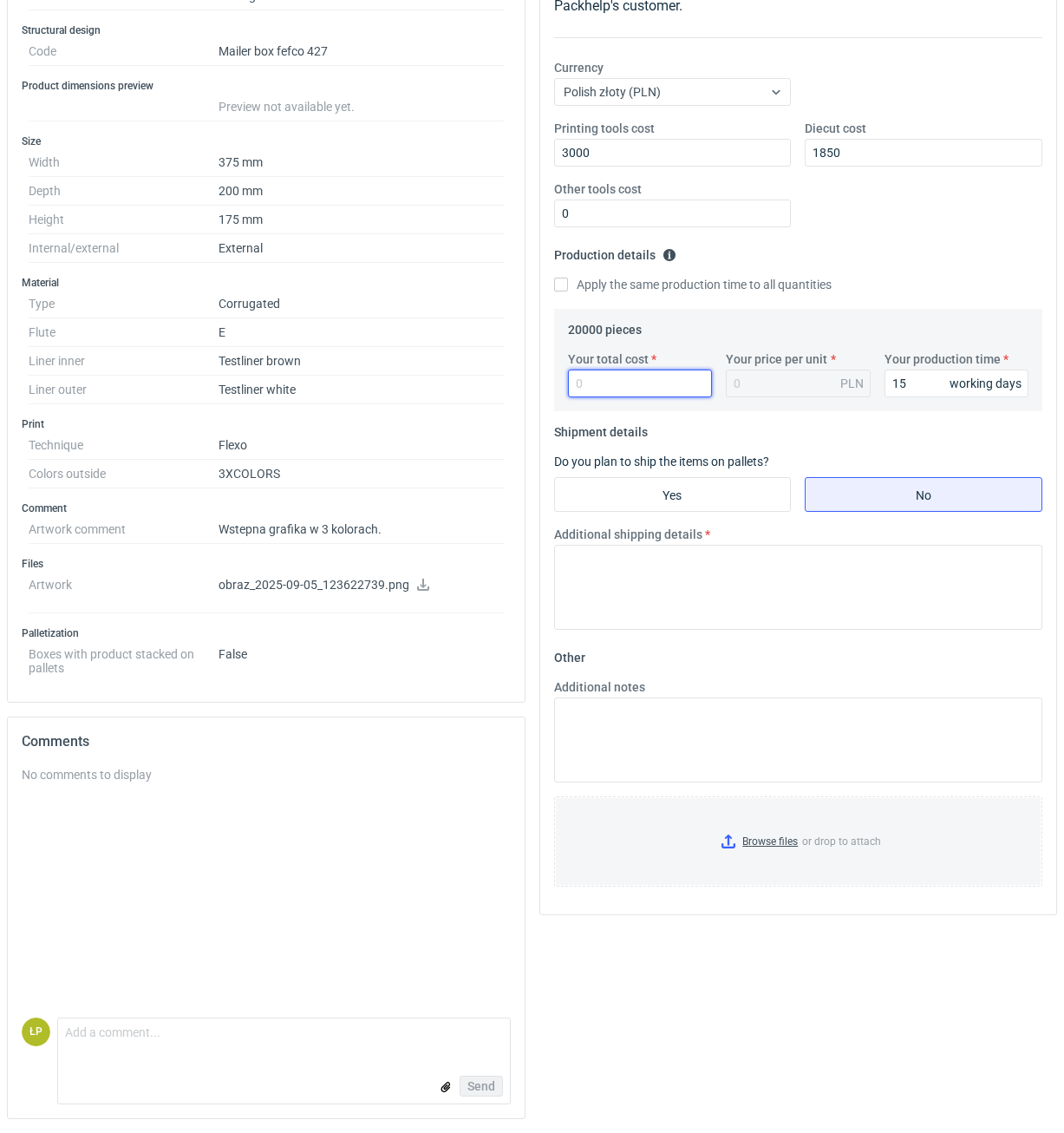
click at [658, 388] on input "Your total cost" at bounding box center [640, 383] width 145 height 27
type input "33200"
type input "1.66"
type input "33200"
click at [745, 506] on input "Yes" at bounding box center [673, 494] width 236 height 33
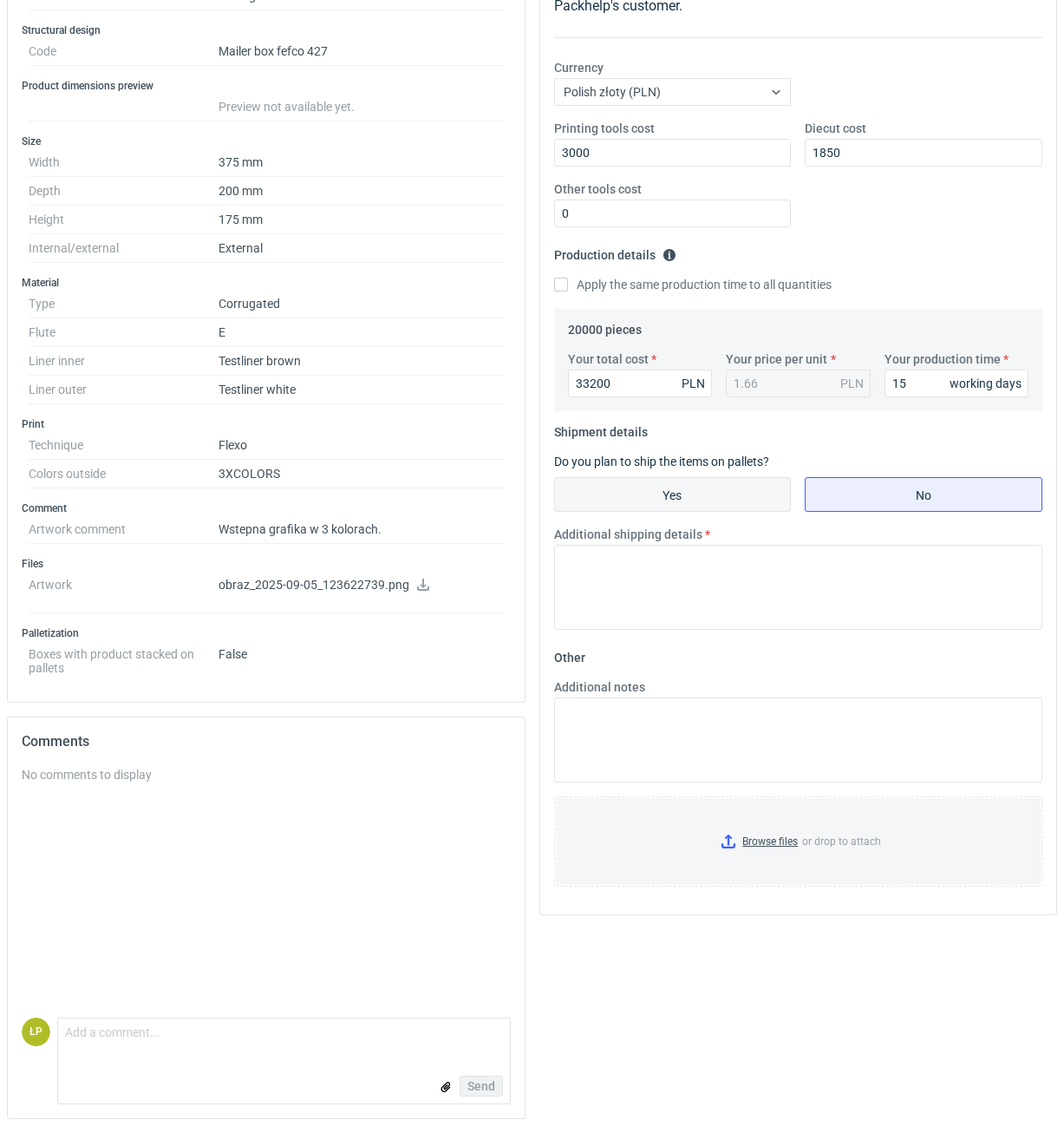
radio input "true"
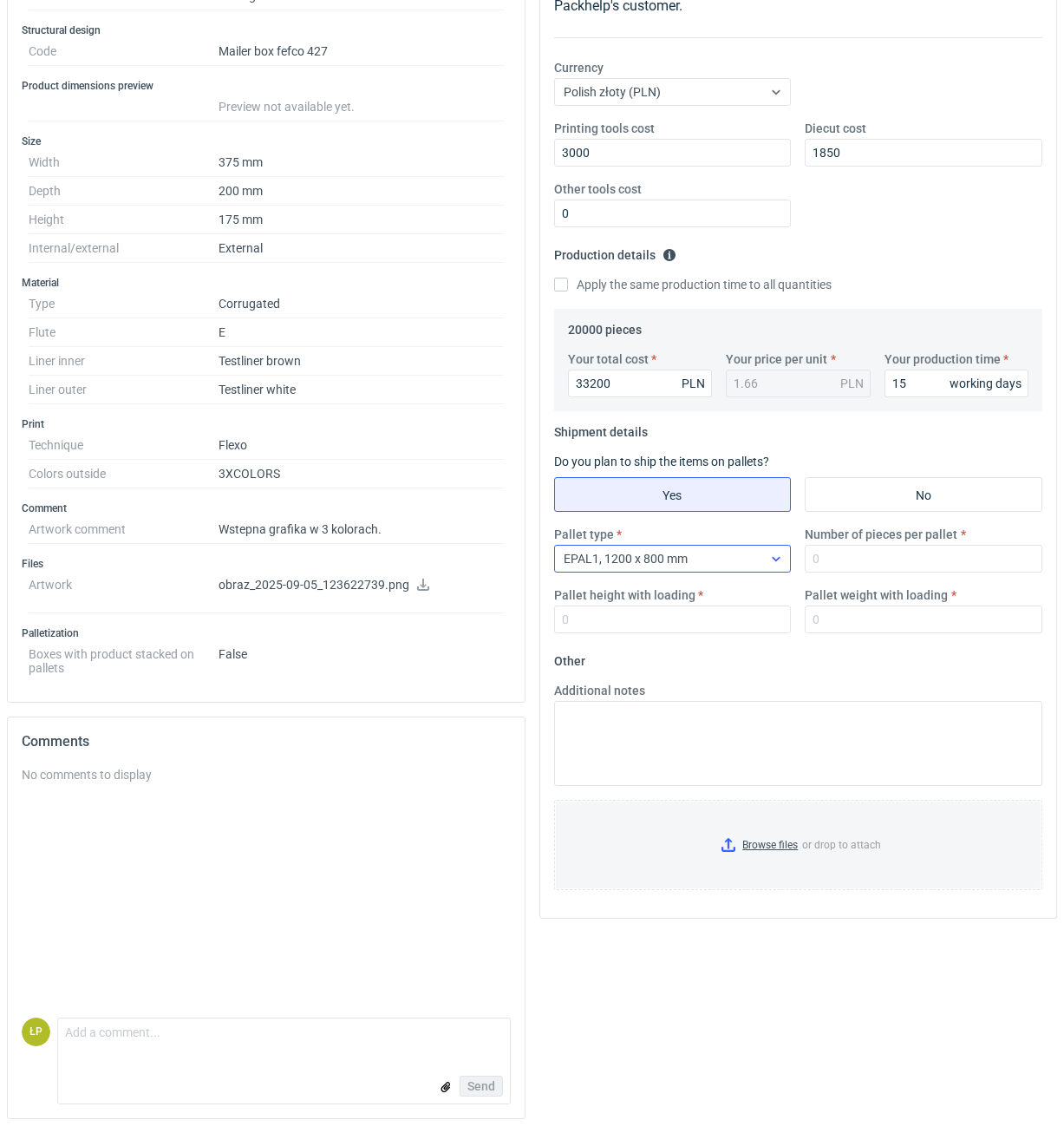
click at [758, 568] on div "EPAL1, 1200 x 800 mm" at bounding box center [660, 558] width 209 height 25
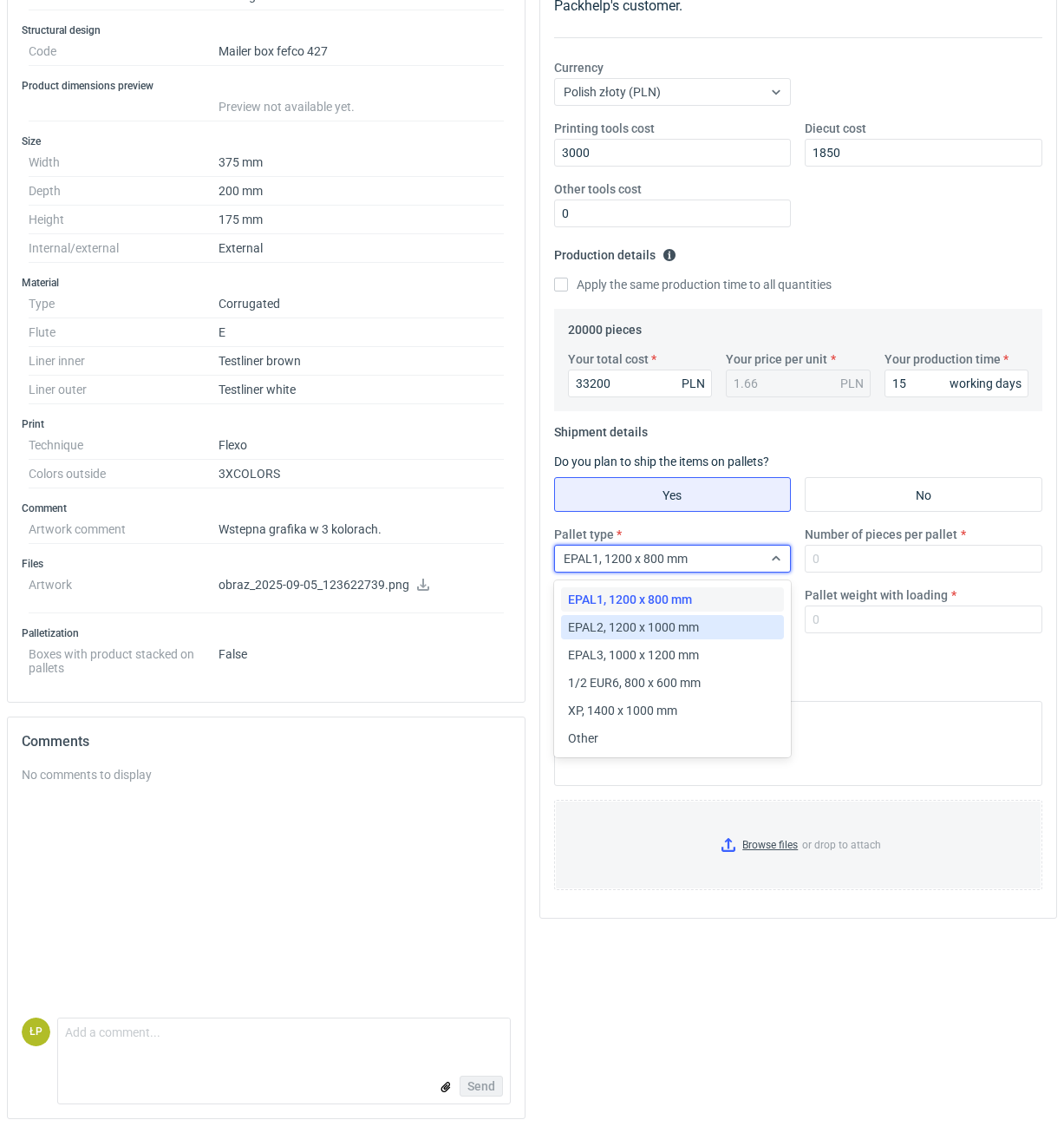
click at [748, 622] on div "EPAL2, 1200 x 1000 mm" at bounding box center [672, 627] width 210 height 17
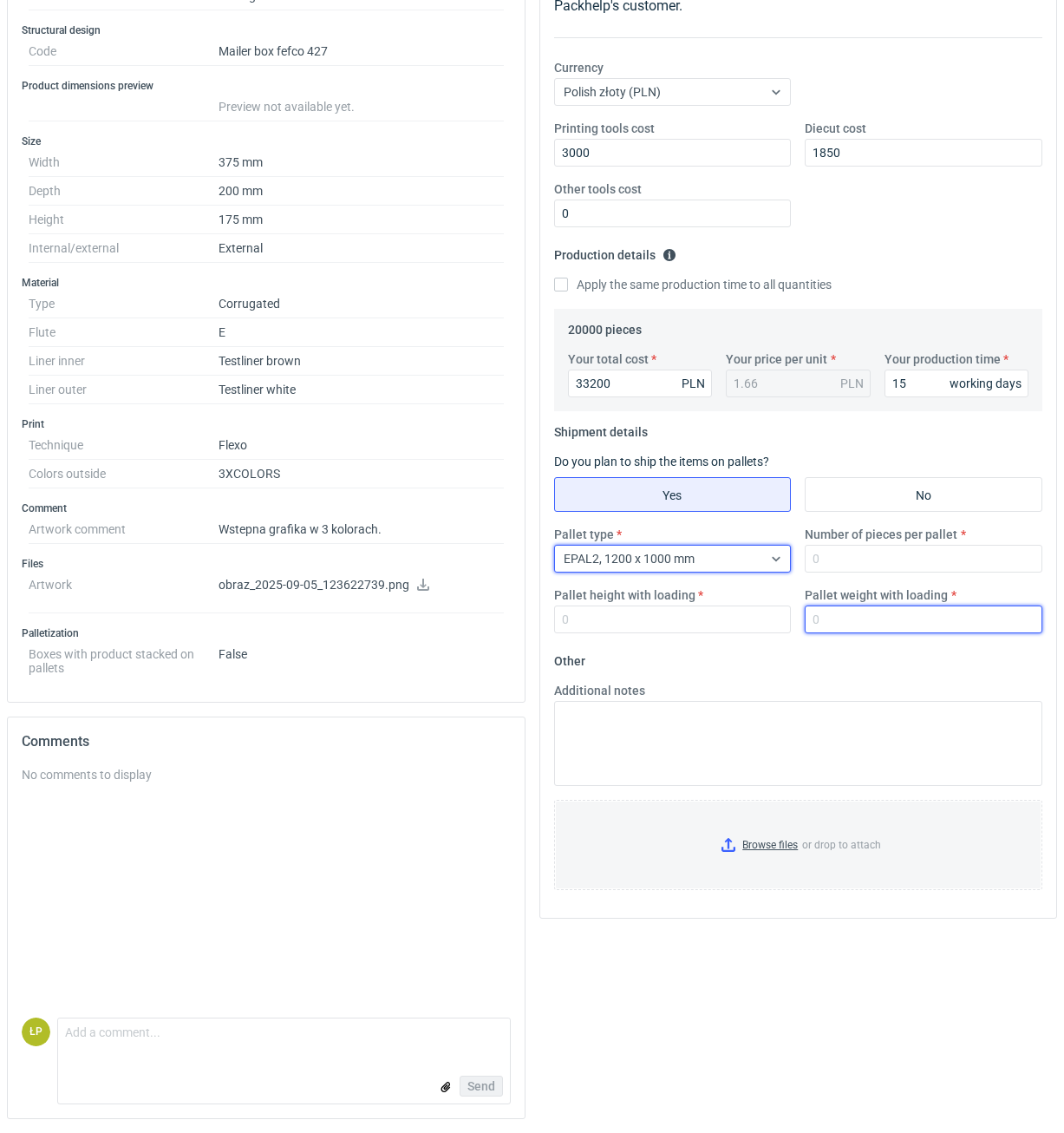
click at [851, 606] on input "Pallet weight with loading" at bounding box center [924, 620] width 238 height 27
click at [856, 574] on div "Pallet type EPAL2, 1200 x 1000 mm Number of pieces per pallet Pallet height wit…" at bounding box center [799, 587] width 503 height 122
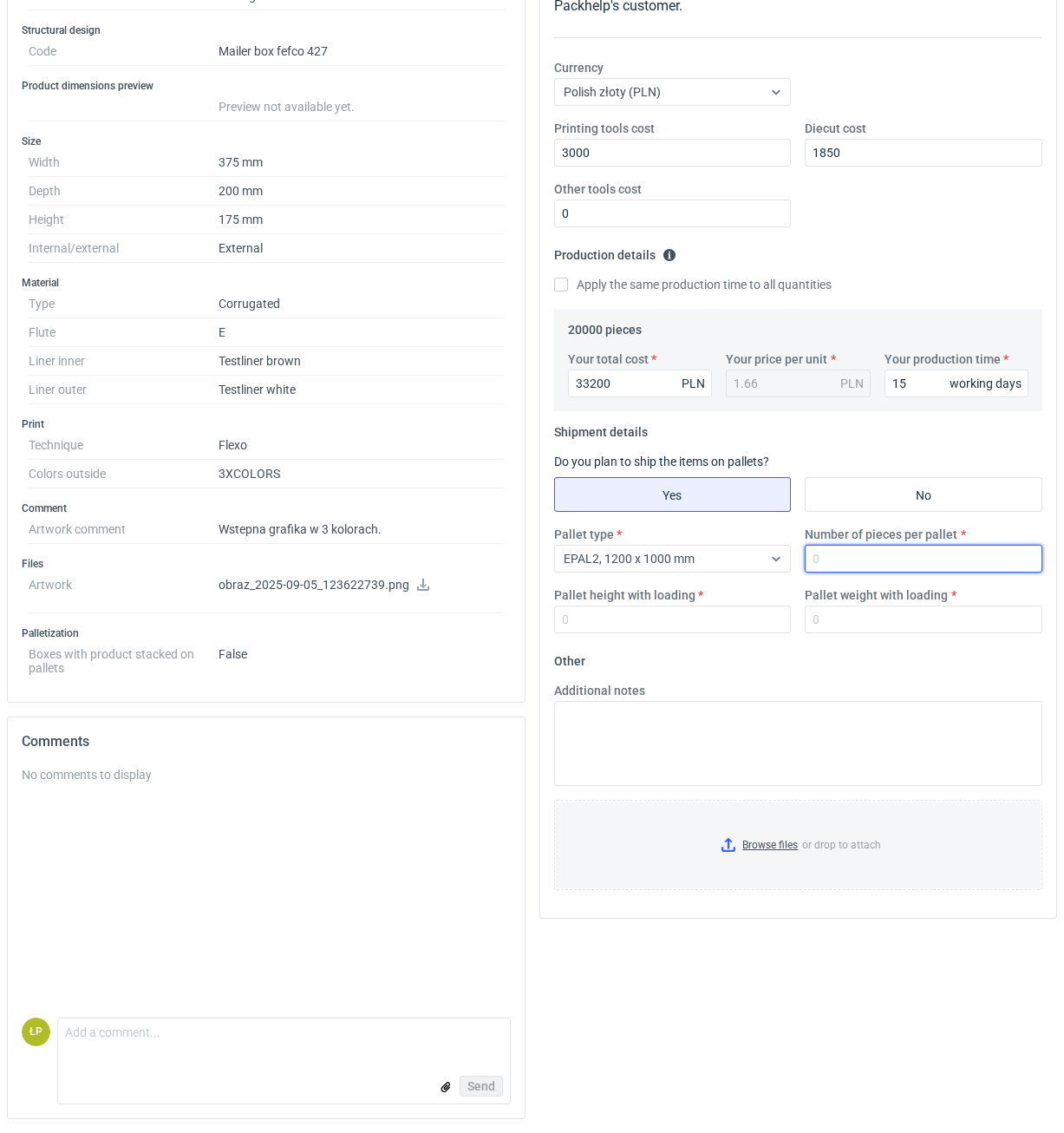
click at [859, 566] on input "Number of pieces per pallet" at bounding box center [924, 558] width 238 height 27
click at [860, 563] on input "Number of pieces per pallet" at bounding box center [924, 558] width 238 height 27
type input "900"
click at [714, 619] on input "Pallet height with loading" at bounding box center [673, 620] width 238 height 27
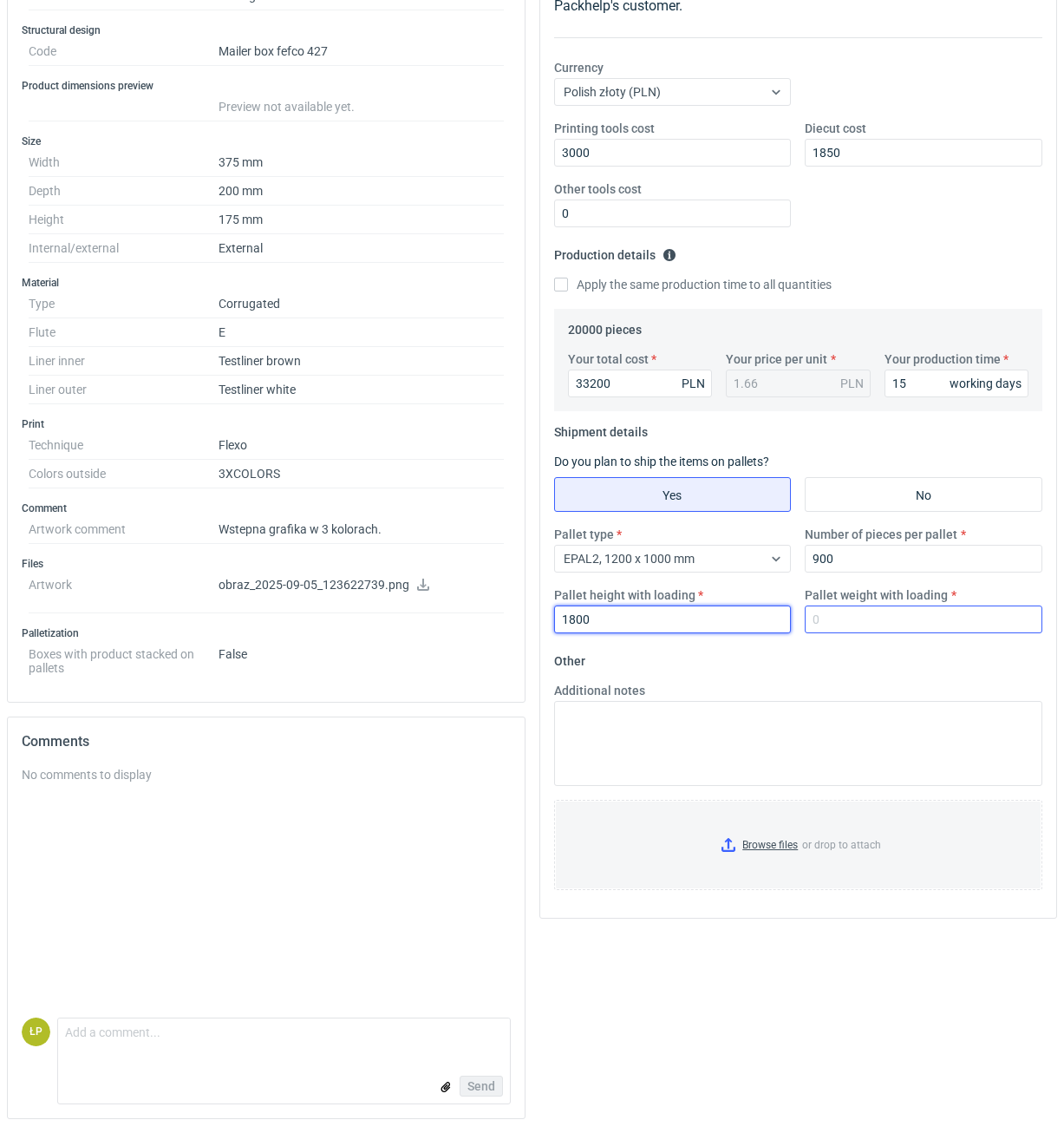
type input "1800"
click at [863, 619] on input "Pallet weight with loading" at bounding box center [924, 620] width 238 height 27
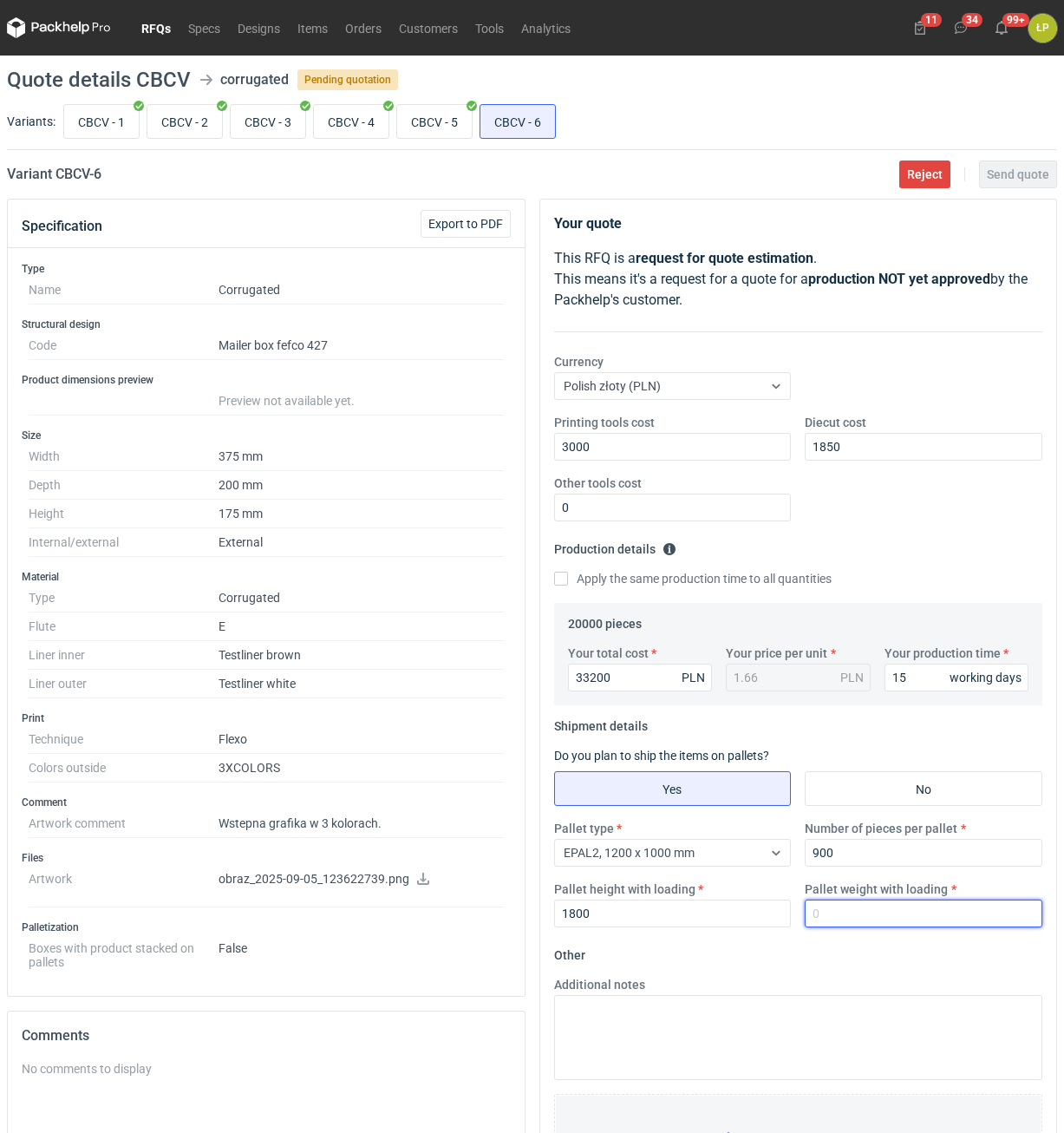
click at [851, 905] on input "Pallet weight with loading" at bounding box center [924, 913] width 238 height 27
type input "420"
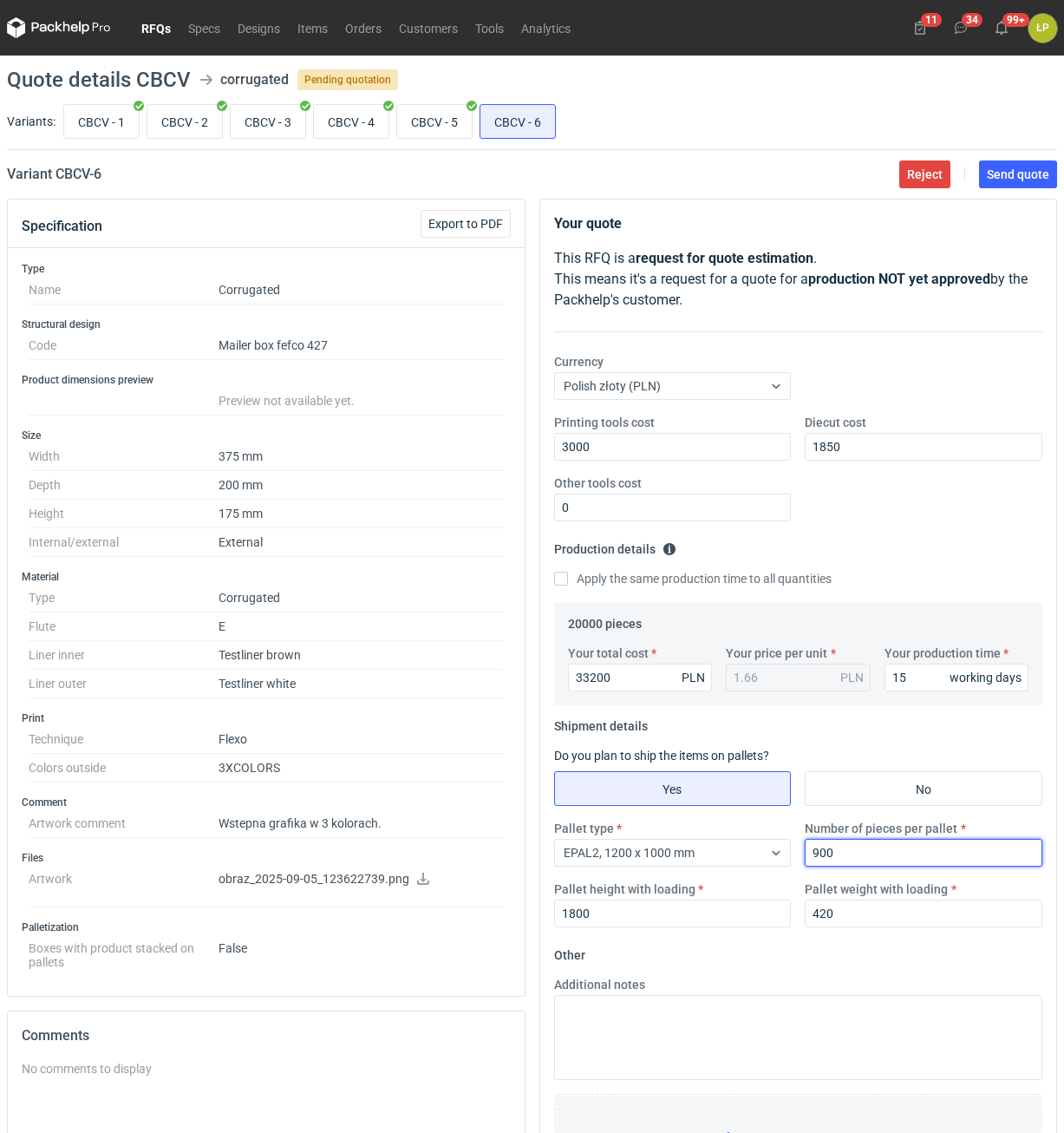
drag, startPoint x: 846, startPoint y: 857, endPoint x: 783, endPoint y: 852, distance: 63.2
click at [805, 852] on input "900" at bounding box center [924, 853] width 238 height 27
type input "1000"
click at [812, 970] on fieldset "Other Additional notes Browse files or drop to attach" at bounding box center [799, 1070] width 489 height 257
click at [1014, 167] on button "Send quote" at bounding box center [1018, 174] width 78 height 27
